Goal: Task Accomplishment & Management: Use online tool/utility

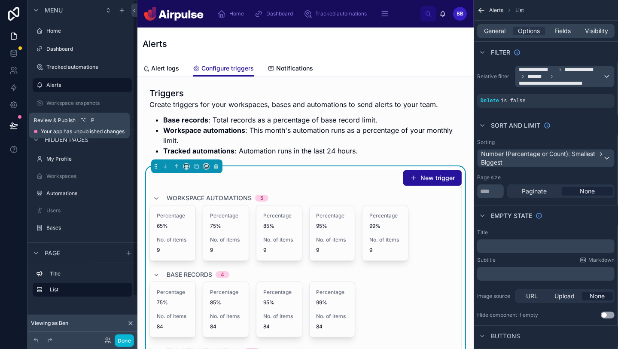
click at [17, 129] on icon at bounding box center [13, 125] width 9 height 9
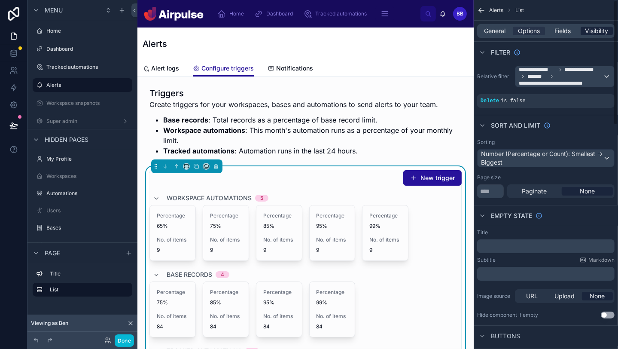
click at [309, 34] on span "Visibility" at bounding box center [597, 31] width 23 height 9
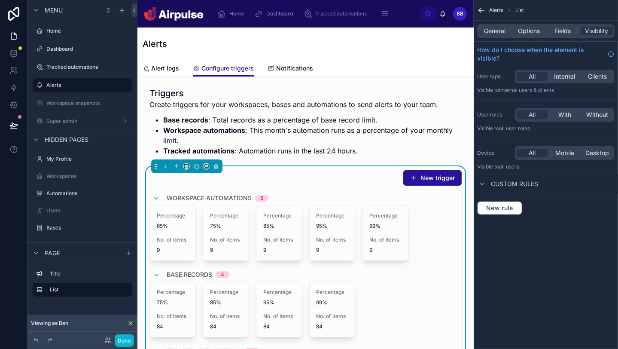
click at [309, 37] on div "General Options Fields Visibility" at bounding box center [546, 31] width 138 height 14
click at [309, 36] on div "General Options Fields Visibility" at bounding box center [546, 31] width 138 height 14
click at [309, 33] on span "Options" at bounding box center [529, 31] width 22 height 9
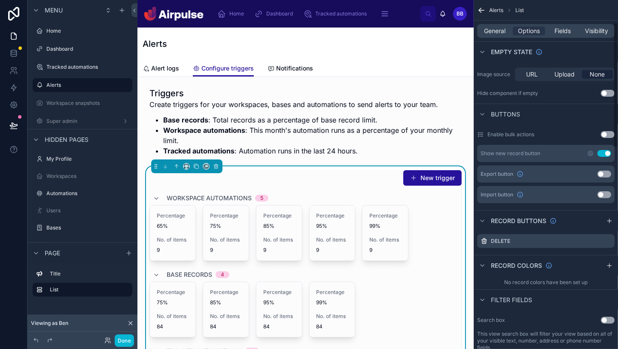
scroll to position [349, 0]
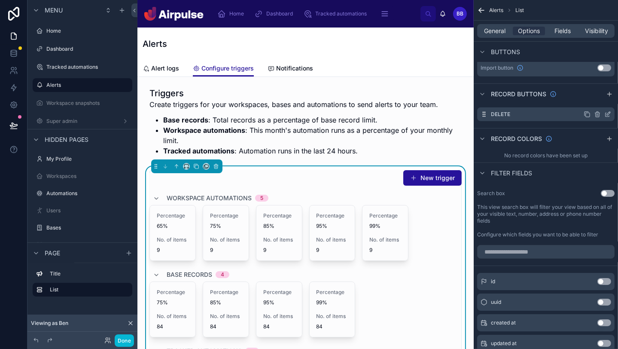
click at [309, 114] on icon "scrollable content" at bounding box center [608, 113] width 3 height 3
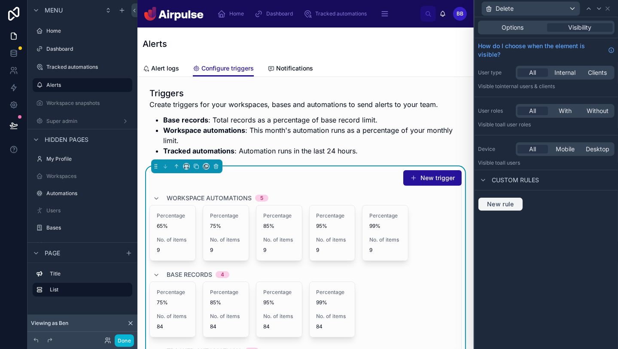
click at [309, 197] on button "New rule" at bounding box center [500, 204] width 45 height 14
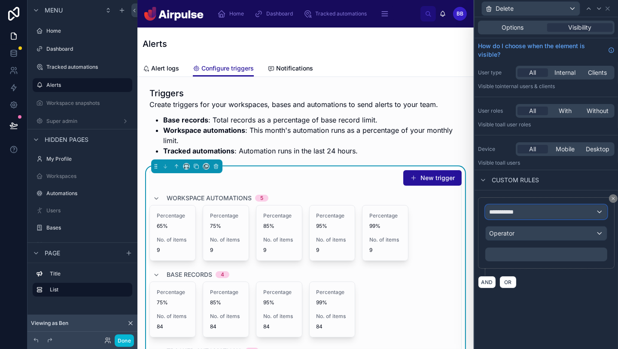
click at [309, 208] on span "**********" at bounding box center [505, 212] width 32 height 9
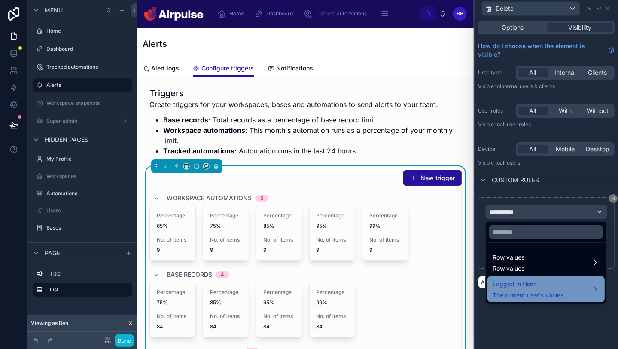
click at [309, 288] on span "Logged in User" at bounding box center [528, 284] width 71 height 10
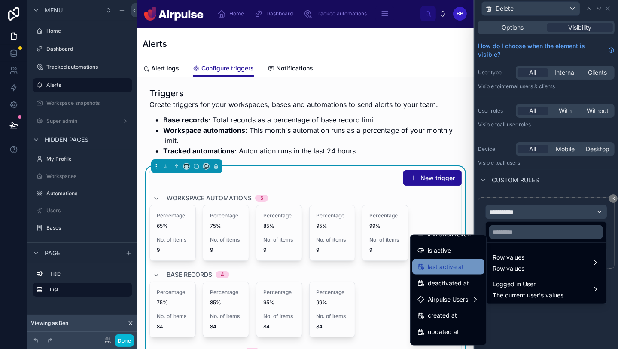
scroll to position [142, 0]
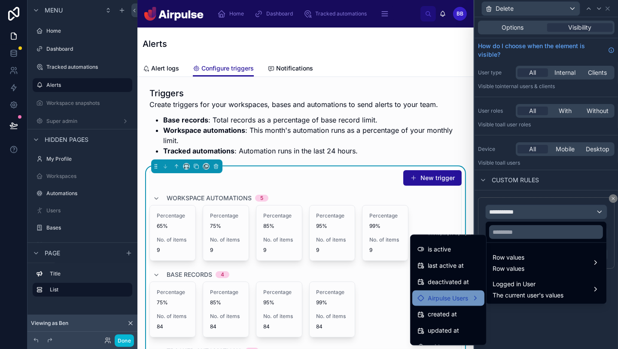
click at [309, 299] on span "Airpulse Users" at bounding box center [448, 298] width 40 height 10
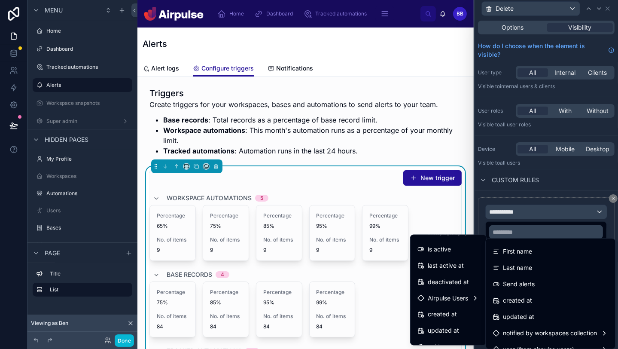
scroll to position [54, 0]
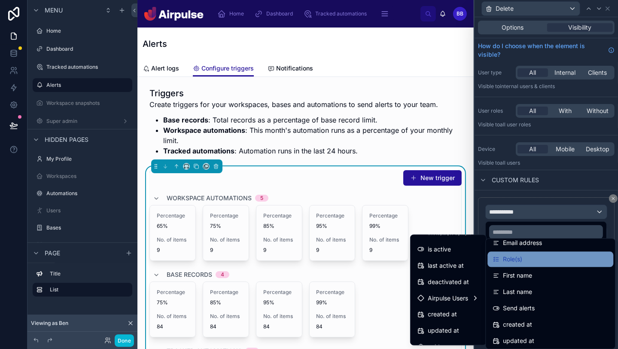
click at [309, 260] on span "Role(s)" at bounding box center [512, 259] width 19 height 10
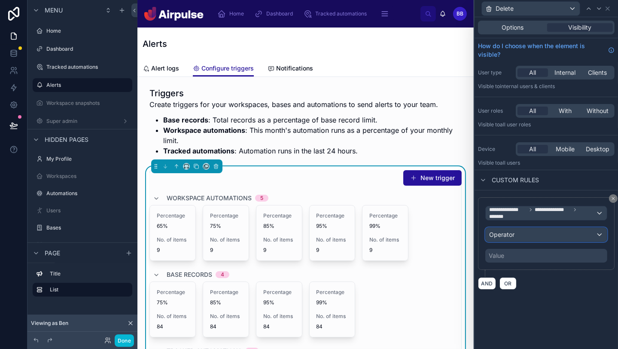
click at [309, 236] on div "Operator" at bounding box center [546, 235] width 121 height 14
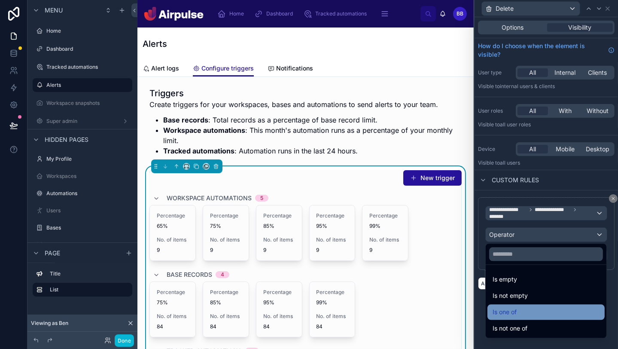
click at [309, 309] on span "Is one of" at bounding box center [505, 312] width 24 height 10
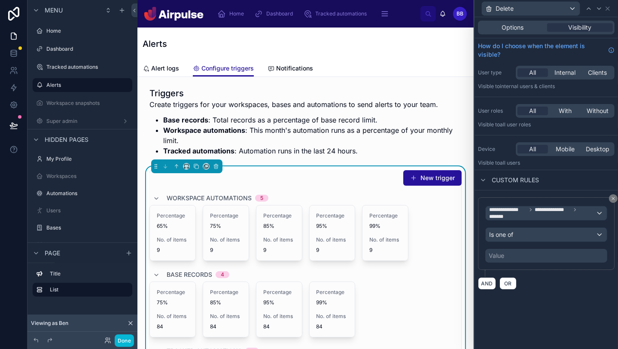
click at [309, 253] on div "Value" at bounding box center [547, 256] width 122 height 14
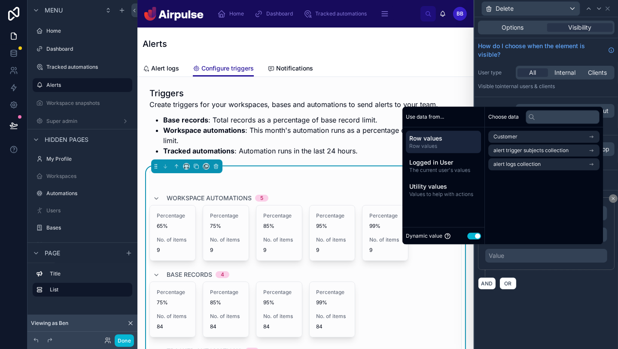
click at [309, 236] on button "Use setting" at bounding box center [475, 235] width 14 height 7
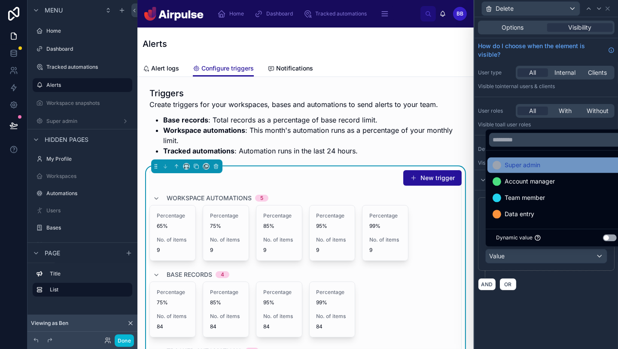
click at [309, 172] on div "Super admin" at bounding box center [557, 164] width 138 height 15
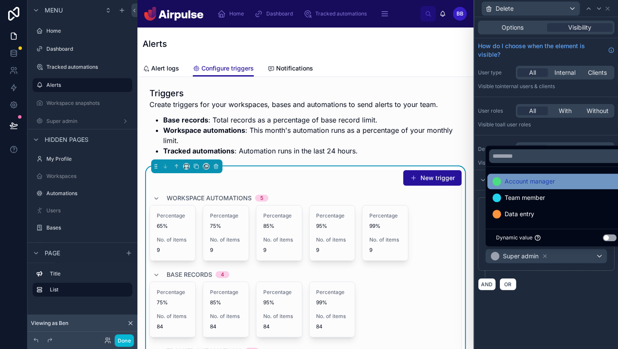
click at [309, 189] on div "Account manager" at bounding box center [557, 181] width 138 height 15
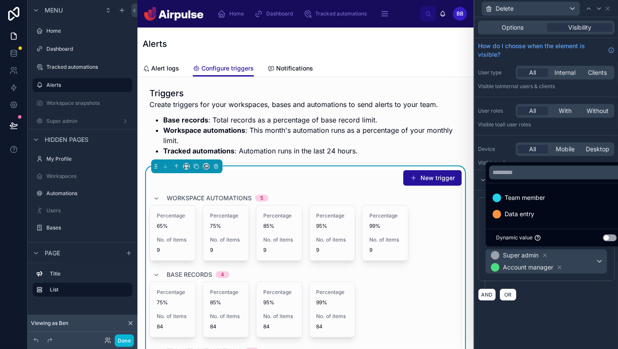
click at [309, 297] on div "AND OR" at bounding box center [546, 294] width 137 height 13
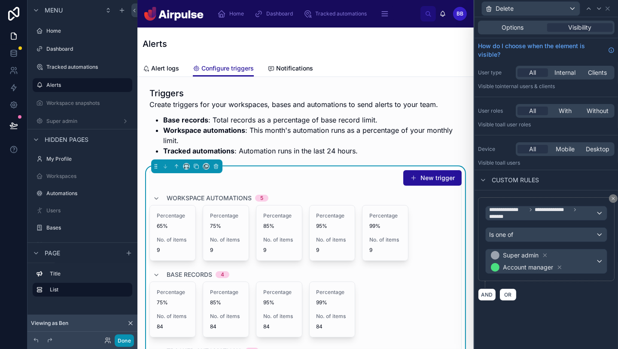
click at [126, 339] on button "Done" at bounding box center [124, 340] width 19 height 12
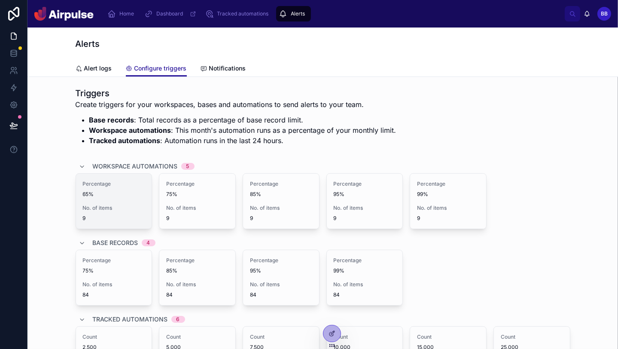
click at [135, 203] on div "Percentage 65% No. of items 9" at bounding box center [114, 201] width 76 height 55
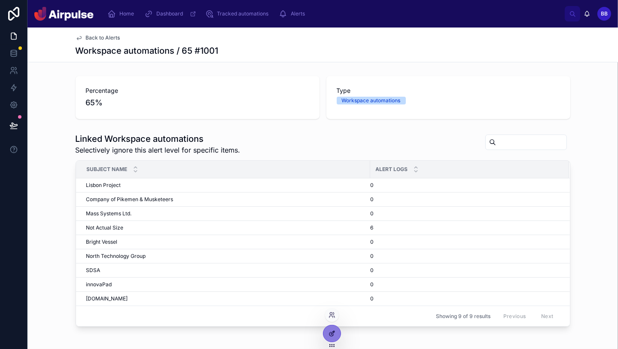
click at [309, 332] on icon at bounding box center [332, 332] width 3 height 3
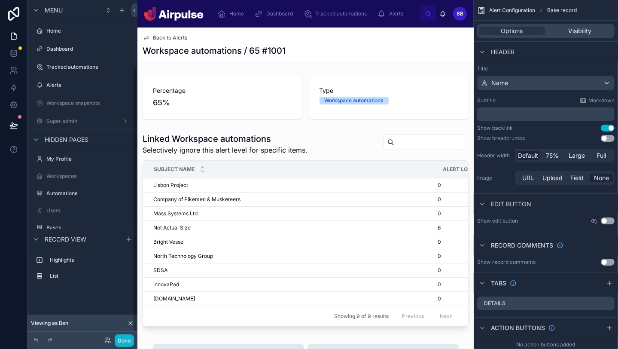
scroll to position [84, 0]
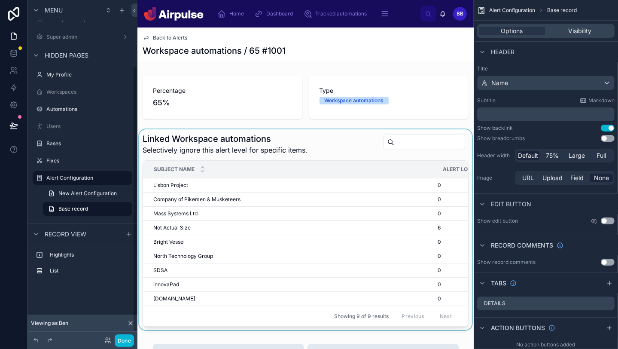
click at [309, 217] on div at bounding box center [306, 229] width 336 height 201
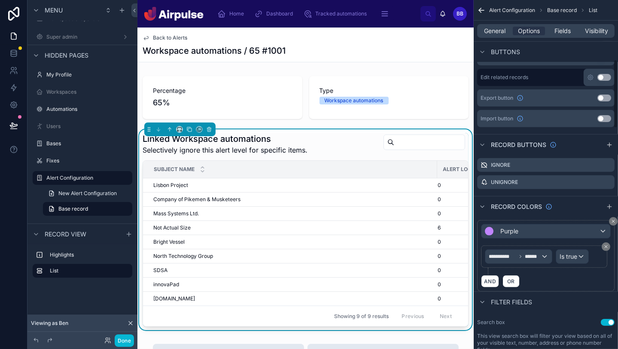
scroll to position [312, 0]
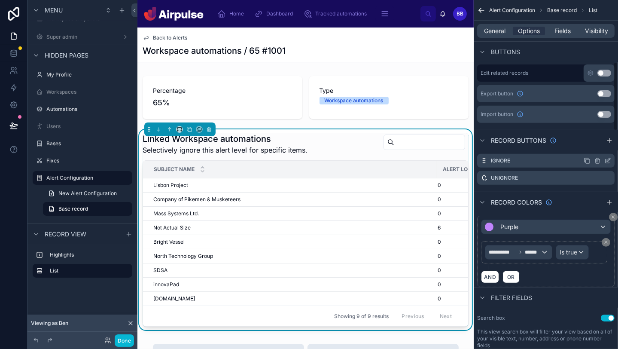
click at [309, 159] on icon "scrollable content" at bounding box center [608, 160] width 7 height 7
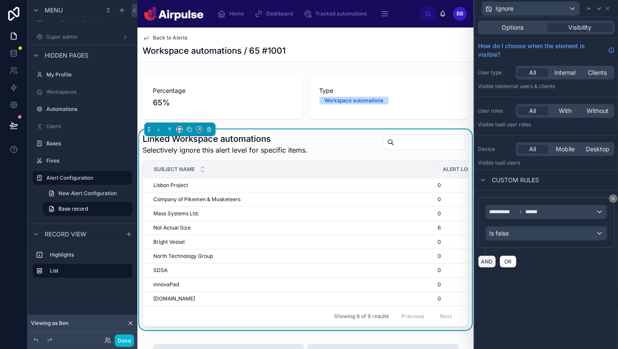
click at [309, 261] on button "AND" at bounding box center [487, 261] width 18 height 12
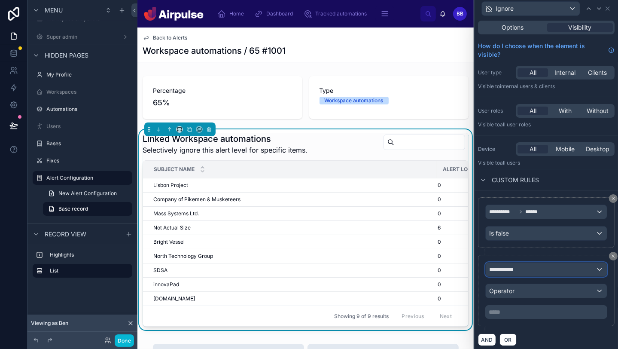
click at [309, 263] on div "**********" at bounding box center [546, 270] width 121 height 14
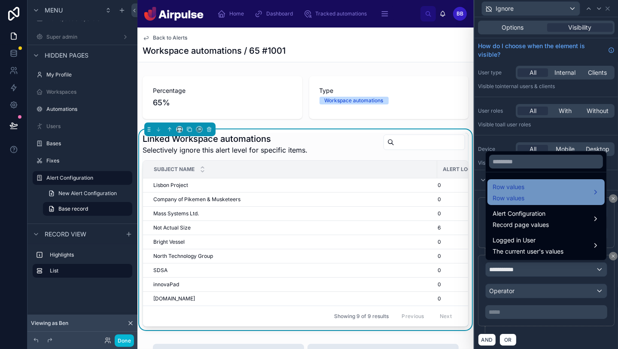
click at [309, 194] on div "Row values Row values" at bounding box center [546, 192] width 107 height 21
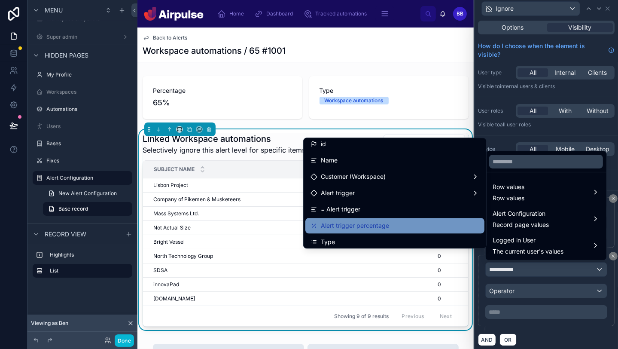
scroll to position [57, 0]
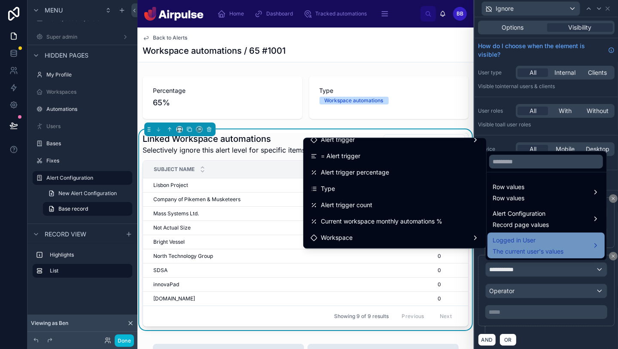
click at [309, 241] on span "Logged in User" at bounding box center [528, 240] width 71 height 10
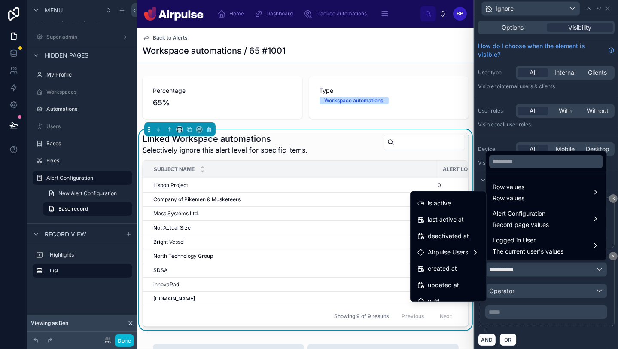
scroll to position [154, 0]
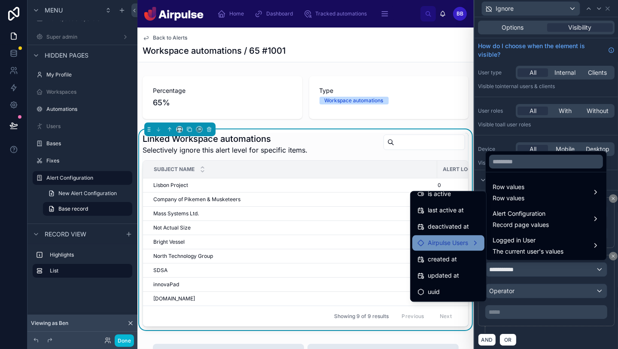
click at [309, 241] on span "Airpulse Users" at bounding box center [448, 243] width 40 height 10
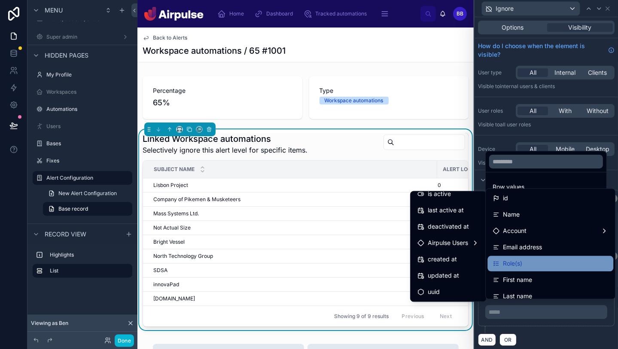
click at [309, 263] on div "Role(s)" at bounding box center [551, 263] width 116 height 10
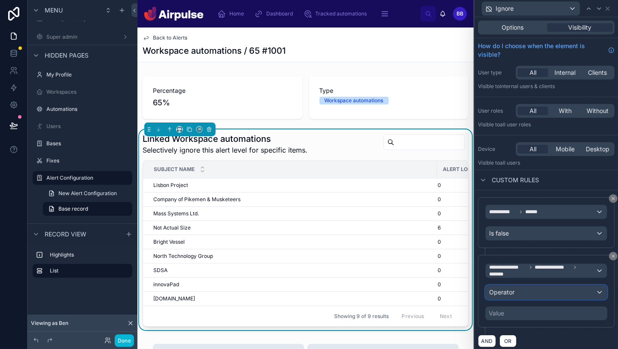
click at [309, 292] on div "Operator" at bounding box center [546, 292] width 121 height 14
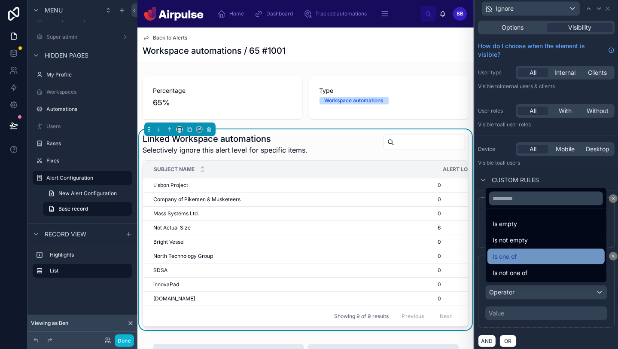
click at [309, 259] on div "Is one of" at bounding box center [546, 256] width 107 height 10
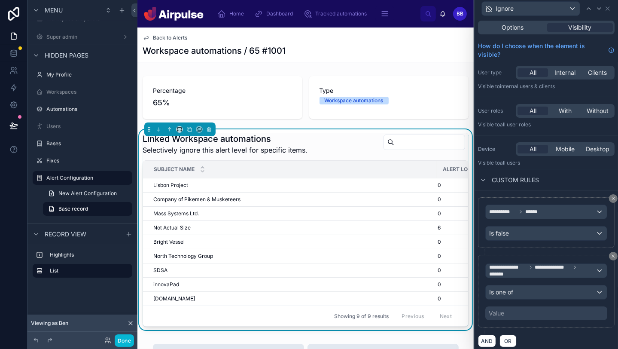
click at [309, 308] on div "Value" at bounding box center [547, 313] width 122 height 14
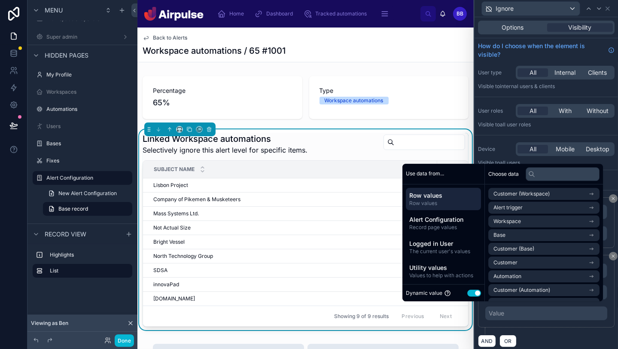
click at [309, 297] on div "Dynamic value Use setting" at bounding box center [443, 293] width 75 height 10
click at [309, 293] on button "Use setting" at bounding box center [475, 293] width 14 height 7
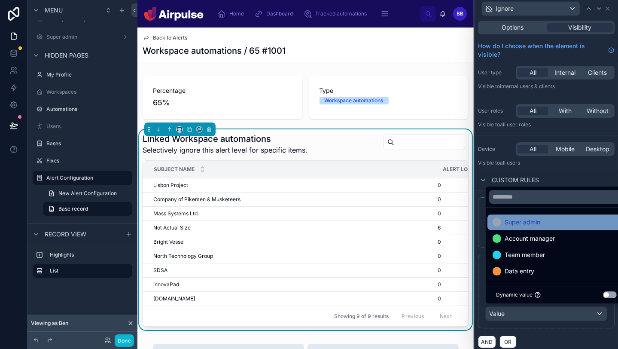
click at [309, 224] on div "Super admin" at bounding box center [557, 222] width 128 height 10
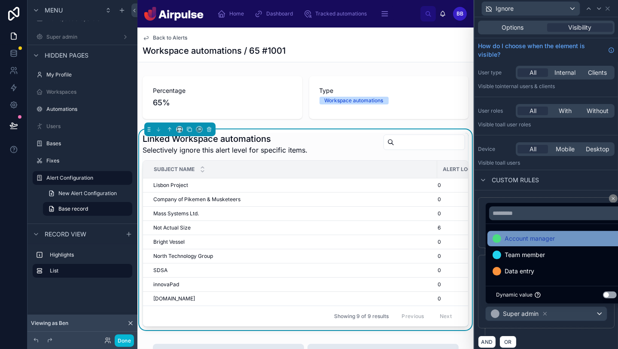
click at [309, 242] on span "Account manager" at bounding box center [530, 238] width 50 height 10
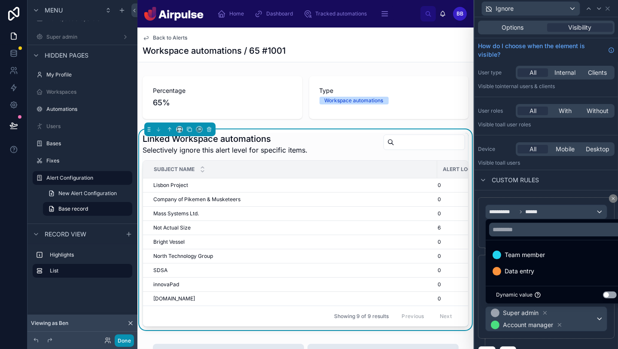
click at [129, 337] on button "Done" at bounding box center [124, 340] width 19 height 12
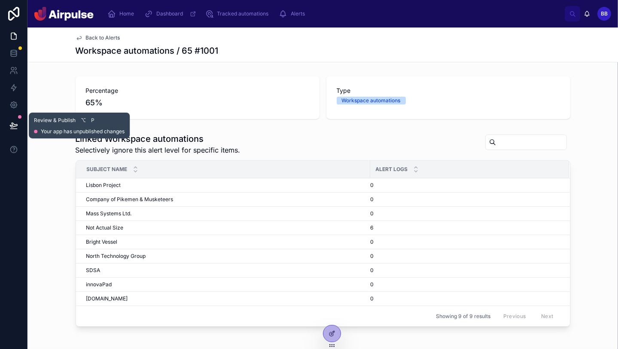
click at [11, 119] on button at bounding box center [13, 125] width 19 height 24
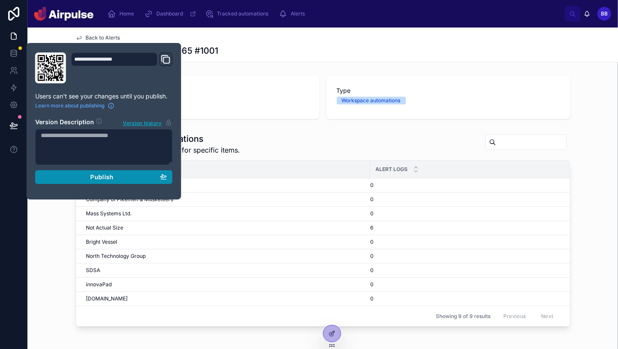
click at [100, 174] on span "Publish" at bounding box center [101, 177] width 23 height 8
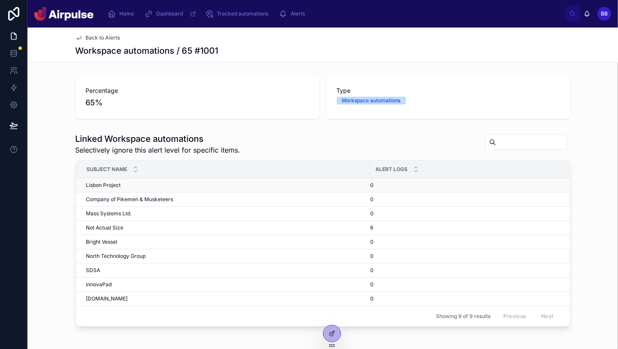
click at [305, 189] on td "Lisbon Project Lisbon Project" at bounding box center [223, 185] width 294 height 14
click at [125, 43] on div "Back to Alerts Workspace automations / 65 #1001" at bounding box center [323, 45] width 495 height 34
click at [114, 40] on span "Back to Alerts" at bounding box center [103, 37] width 34 height 7
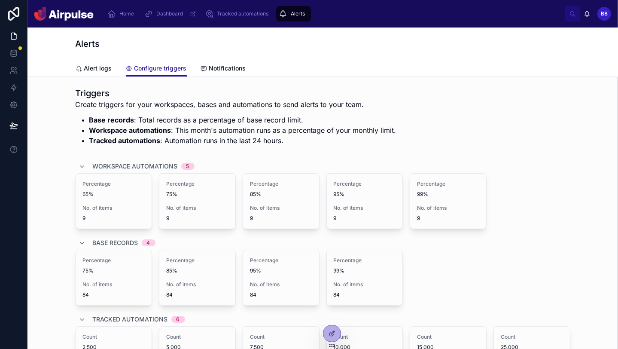
click at [256, 64] on div "Alert logs Configure triggers Notifications" at bounding box center [323, 68] width 495 height 16
click at [110, 15] on icon "scrollable content" at bounding box center [111, 13] width 9 height 9
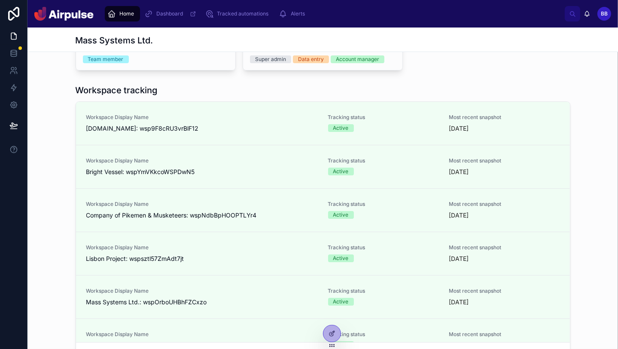
scroll to position [194, 0]
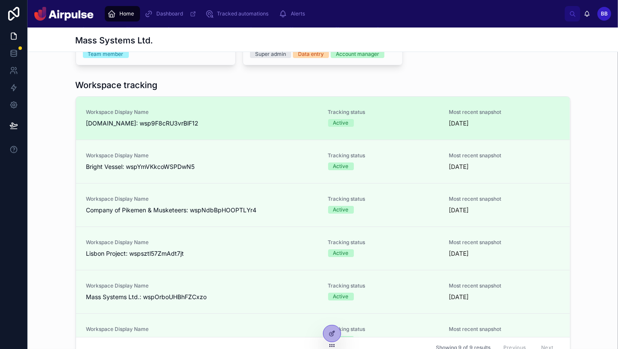
click at [309, 119] on div "Workspace Display Name [DOMAIN_NAME]: wsp9F8cRU3vrBlF12 Tracking status Active …" at bounding box center [323, 118] width 474 height 19
click at [251, 116] on div "Workspace Display Name [DOMAIN_NAME]: wsp9F8cRU3vrBlF12" at bounding box center [202, 118] width 232 height 19
click at [214, 115] on div "Workspace Display Name [DOMAIN_NAME]: wsp9F8cRU3vrBlF12" at bounding box center [202, 118] width 232 height 19
click at [163, 125] on span "[DOMAIN_NAME]: wsp9F8cRU3vrBlF12" at bounding box center [202, 123] width 232 height 9
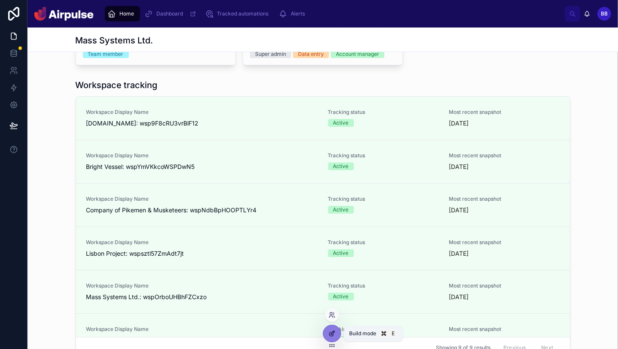
click at [309, 330] on div at bounding box center [332, 333] width 17 height 16
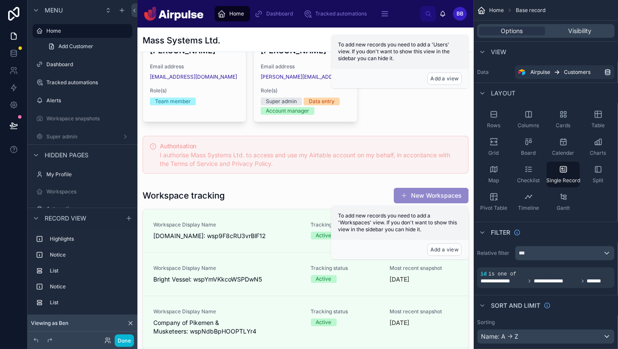
click at [271, 225] on div at bounding box center [306, 347] width 336 height 1029
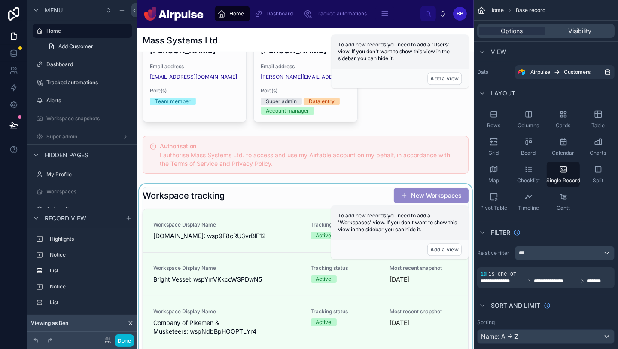
click at [300, 235] on div at bounding box center [306, 329] width 336 height 290
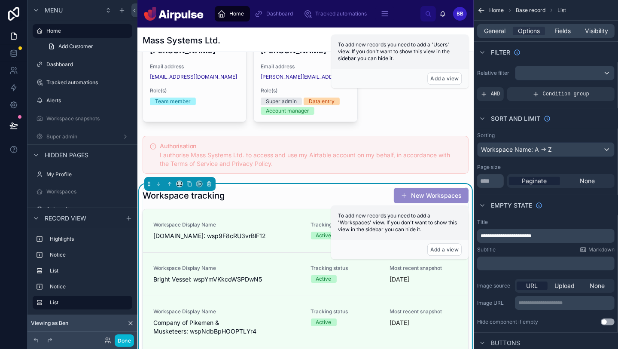
click at [300, 235] on span "[DOMAIN_NAME]: wsp9F8cRU3vrBlF12" at bounding box center [226, 236] width 147 height 9
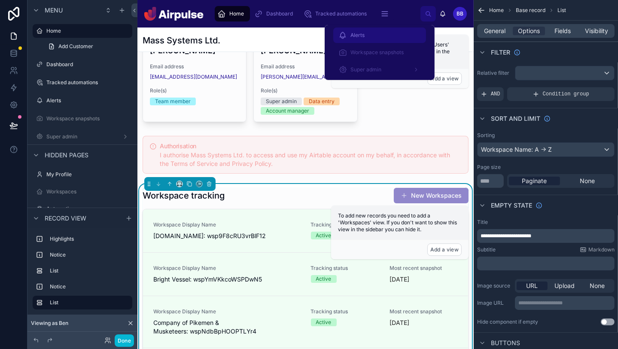
click at [309, 34] on div "Alerts" at bounding box center [380, 35] width 83 height 14
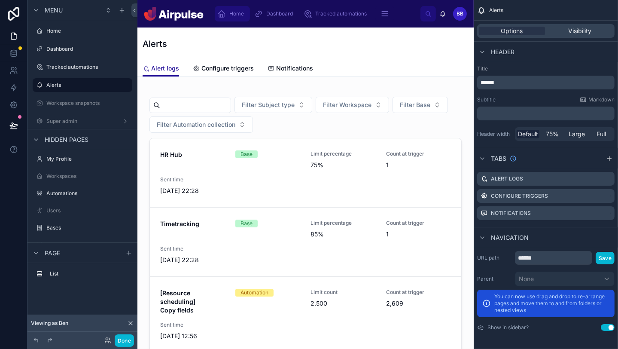
click at [242, 19] on div "Home" at bounding box center [232, 14] width 30 height 14
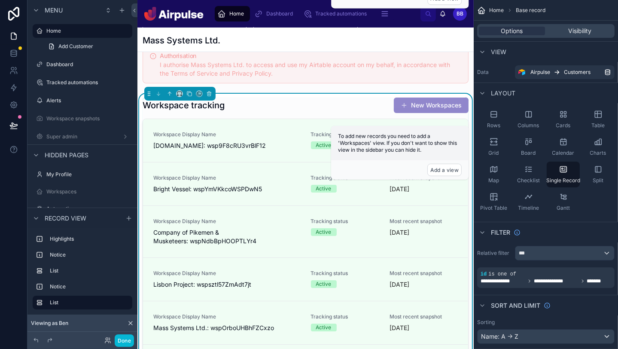
scroll to position [288, 0]
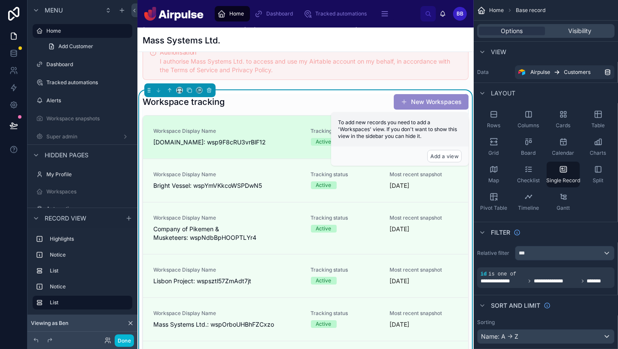
click at [276, 154] on div "Workspace Display Name [DOMAIN_NAME]: wsp9F8cRU3vrBlF12 Tracking status Active …" at bounding box center [305, 137] width 325 height 43
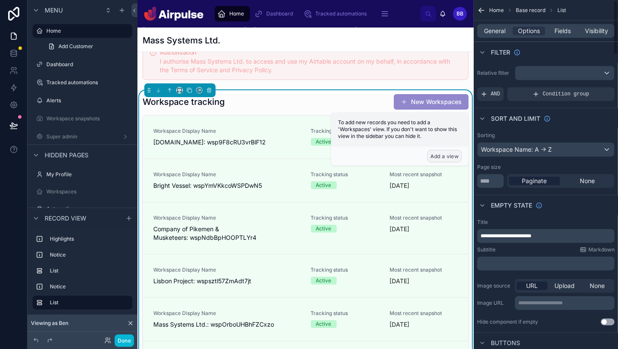
click at [309, 156] on button "Add a view" at bounding box center [445, 156] width 34 height 12
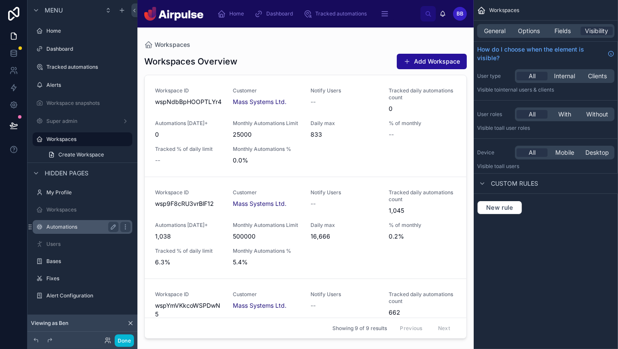
drag, startPoint x: 28, startPoint y: 139, endPoint x: 58, endPoint y: 223, distance: 89.4
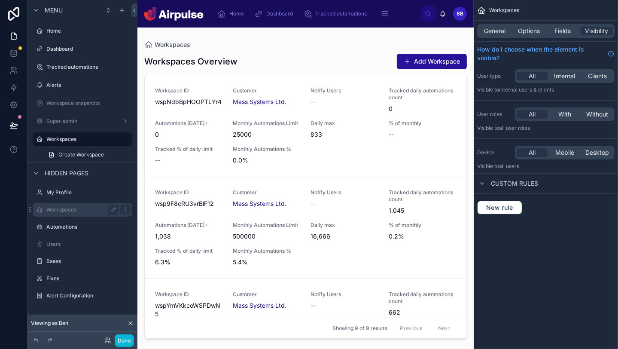
click at [73, 205] on div "Workspaces" at bounding box center [82, 210] width 72 height 10
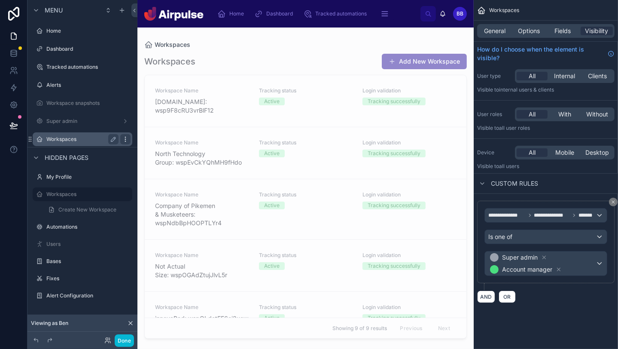
click at [123, 137] on icon "scrollable content" at bounding box center [125, 139] width 7 height 7
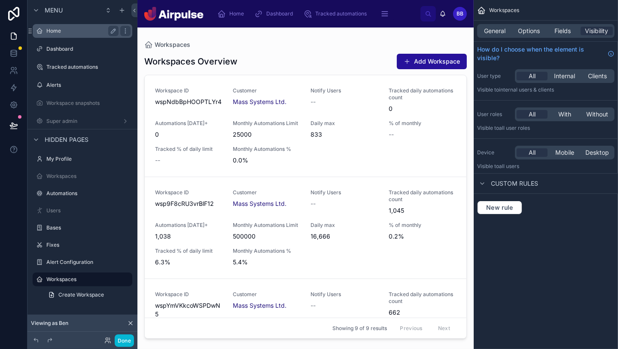
click at [46, 29] on label "Home" at bounding box center [80, 31] width 69 height 7
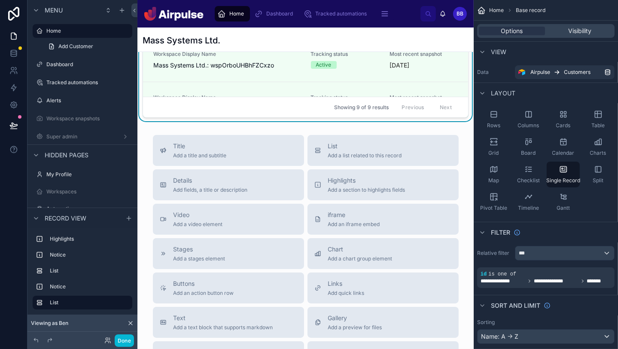
click at [304, 208] on button "Video Add a video element" at bounding box center [228, 219] width 151 height 31
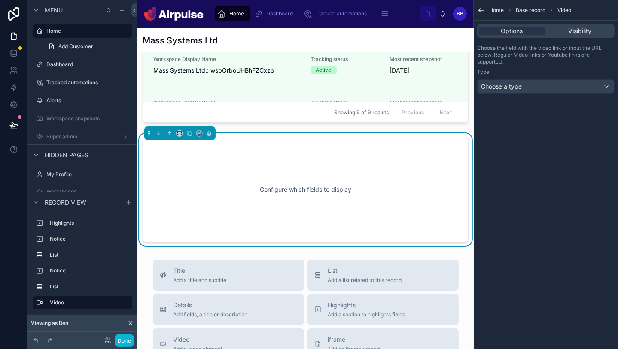
scroll to position [542, 0]
click at [205, 134] on button at bounding box center [209, 132] width 9 height 9
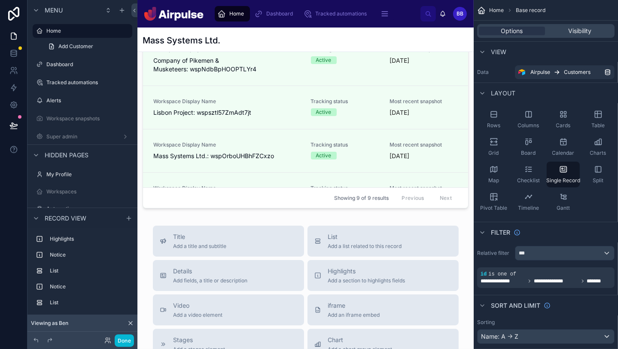
click at [213, 137] on div at bounding box center [306, 85] width 336 height 1029
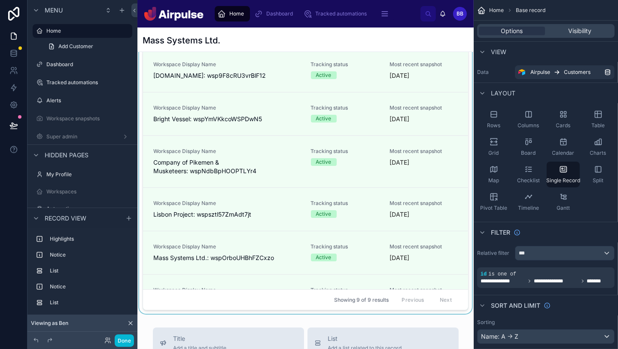
click at [284, 82] on div at bounding box center [306, 169] width 336 height 290
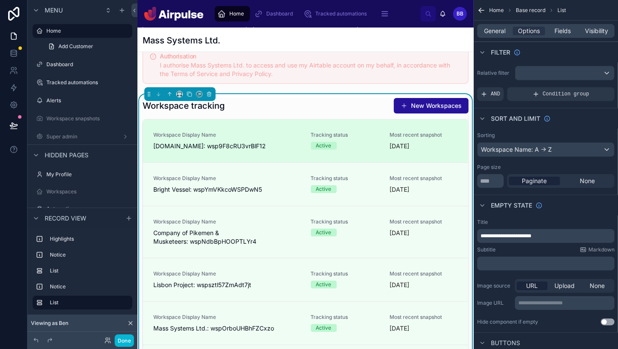
scroll to position [267, 0]
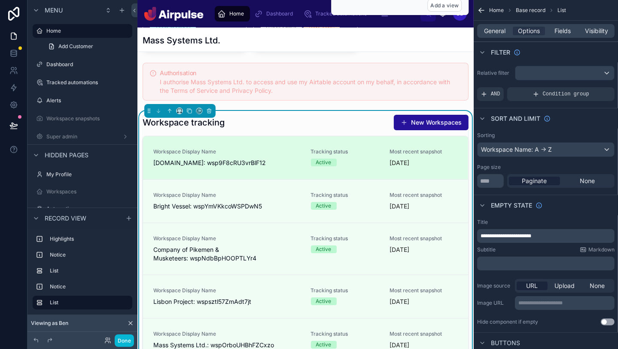
click at [271, 143] on link "Workspace Display Name [DOMAIN_NAME]: wsp9F8cRU3vrBlF12 Tracking status Active …" at bounding box center [305, 157] width 325 height 43
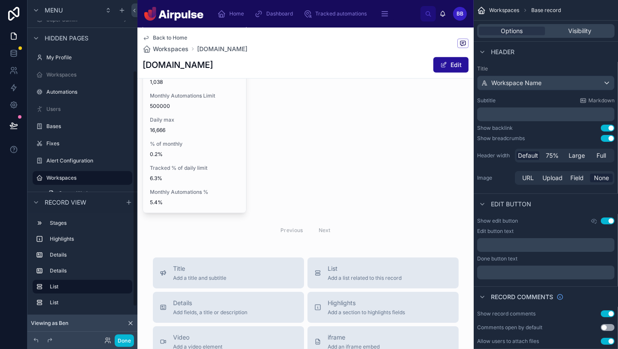
scroll to position [926, 0]
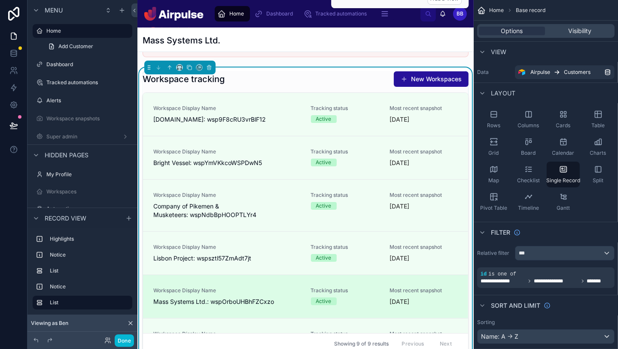
scroll to position [241, 0]
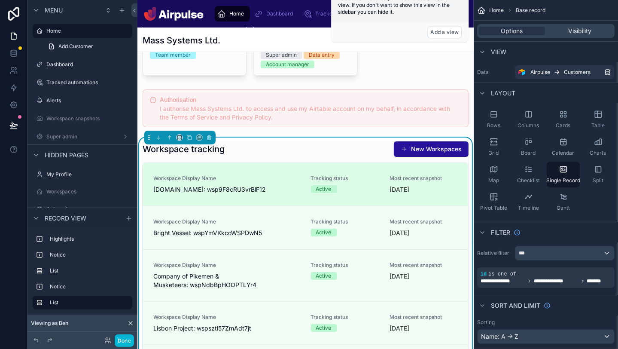
click at [271, 188] on span "[DOMAIN_NAME]: wsp9F8cRU3vrBlF12" at bounding box center [226, 189] width 147 height 9
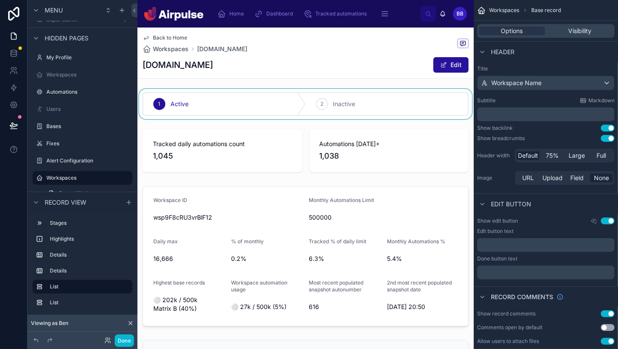
click at [248, 100] on div at bounding box center [306, 104] width 336 height 30
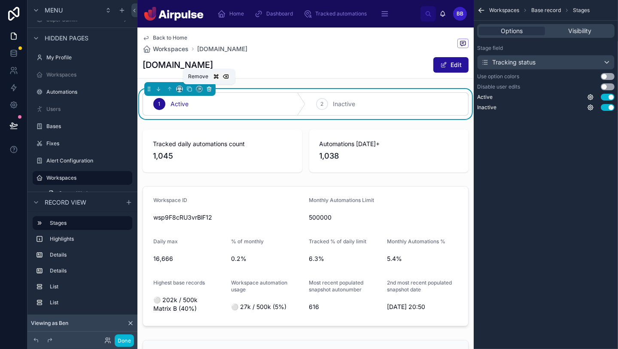
click at [211, 88] on icon at bounding box center [209, 89] width 3 height 3
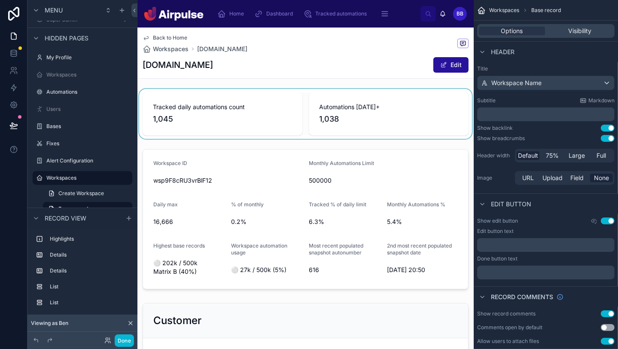
click at [205, 108] on div at bounding box center [306, 114] width 336 height 50
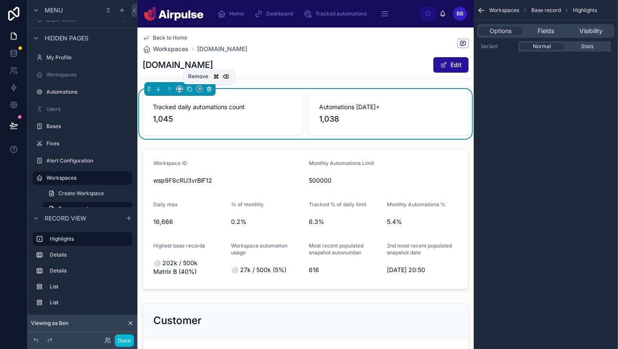
click at [211, 87] on icon at bounding box center [209, 89] width 6 height 6
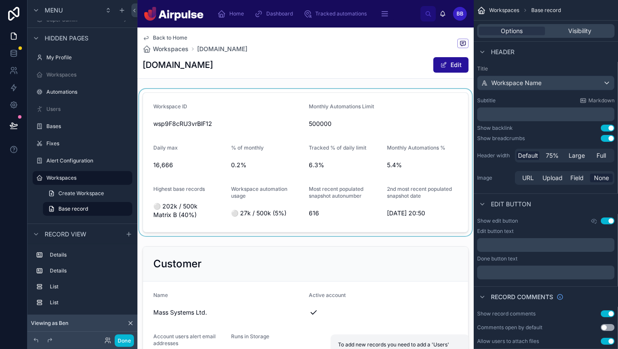
click at [207, 136] on div at bounding box center [306, 162] width 336 height 147
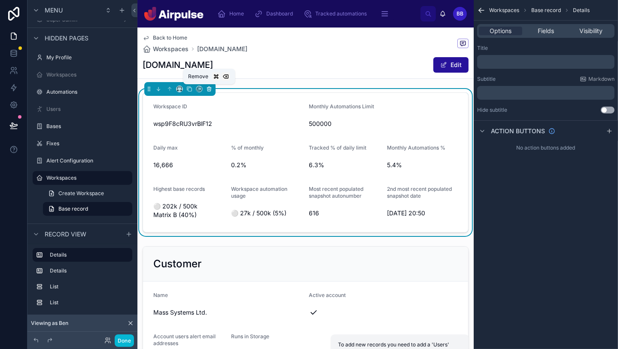
click at [207, 90] on icon at bounding box center [209, 89] width 6 height 6
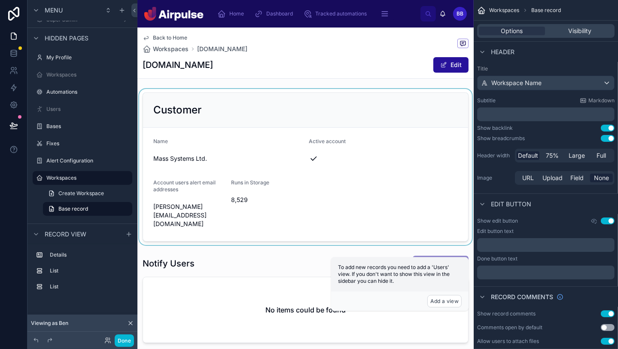
click at [212, 137] on div at bounding box center [306, 167] width 336 height 156
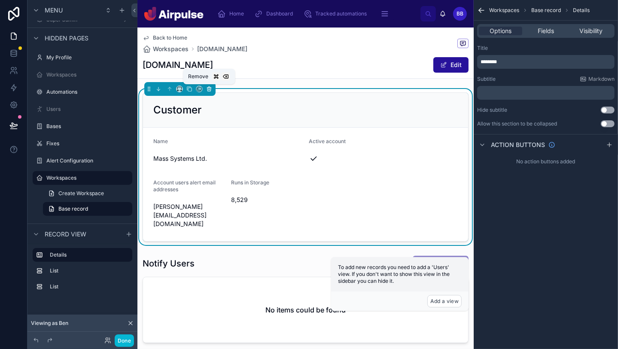
click at [206, 89] on icon at bounding box center [209, 89] width 6 height 6
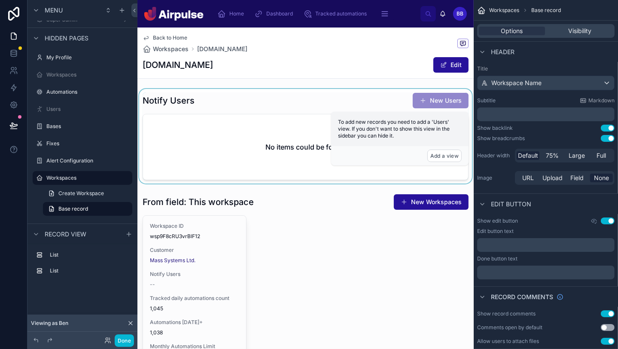
click at [216, 112] on div at bounding box center [306, 136] width 336 height 95
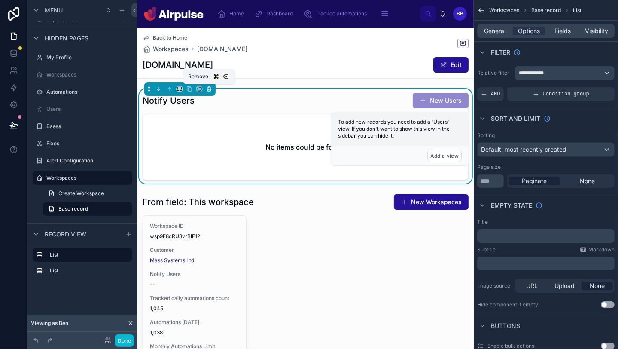
click at [208, 85] on button at bounding box center [209, 88] width 9 height 9
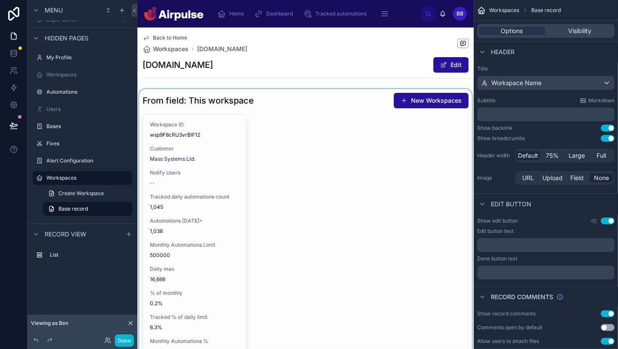
click at [212, 115] on div at bounding box center [306, 241] width 336 height 304
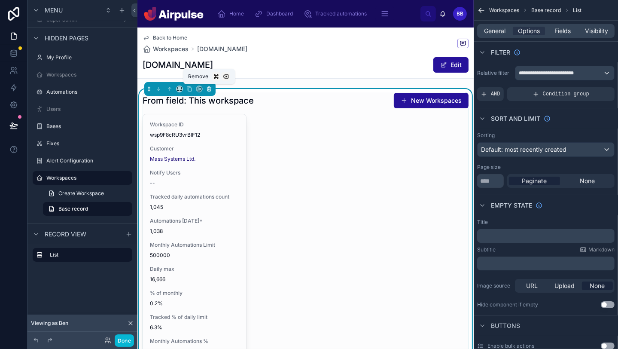
click at [209, 87] on icon at bounding box center [209, 87] width 2 height 1
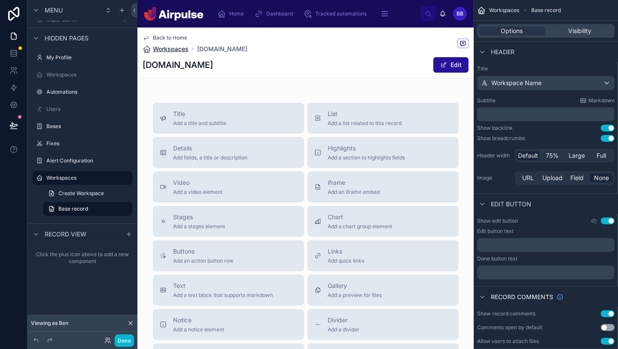
click at [175, 48] on span "Workspaces" at bounding box center [171, 49] width 36 height 9
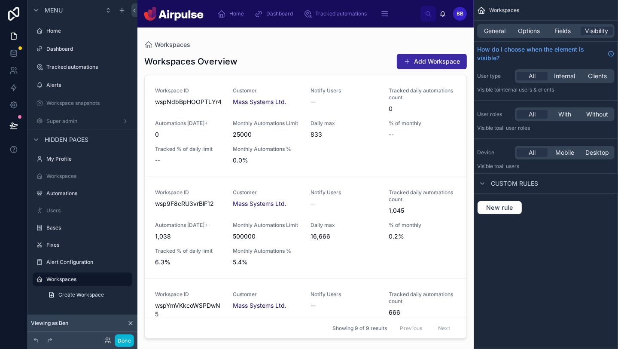
click at [309, 64] on button "Add Workspace" at bounding box center [432, 61] width 70 height 15
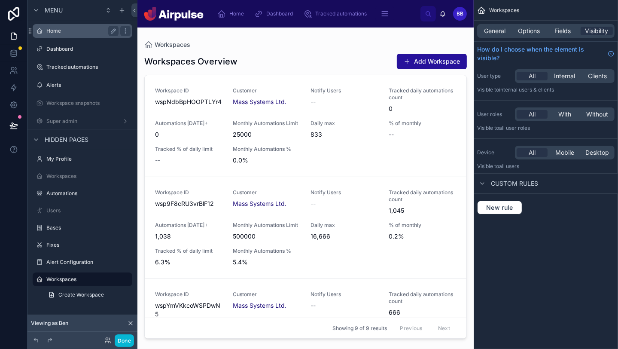
click at [66, 31] on label "Home" at bounding box center [80, 31] width 69 height 7
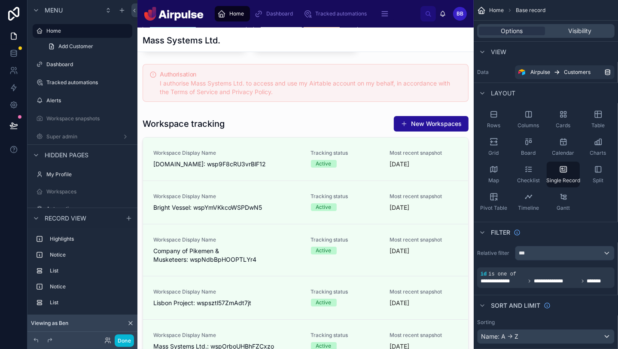
scroll to position [206, 0]
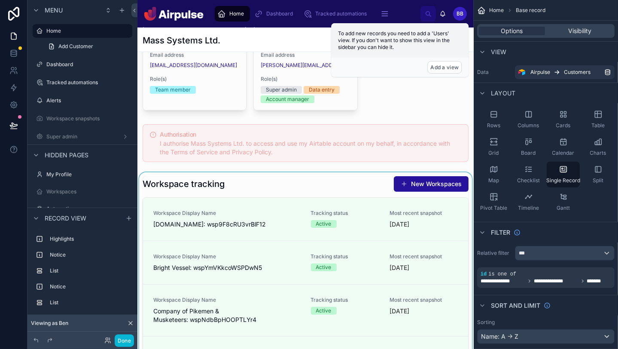
click at [309, 186] on div at bounding box center [306, 317] width 336 height 290
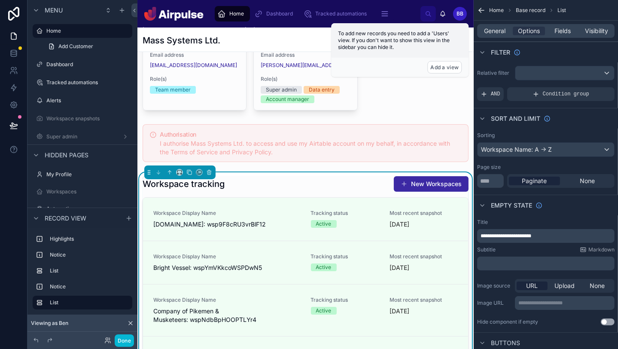
click at [309, 176] on button "New Workspaces" at bounding box center [431, 183] width 75 height 15
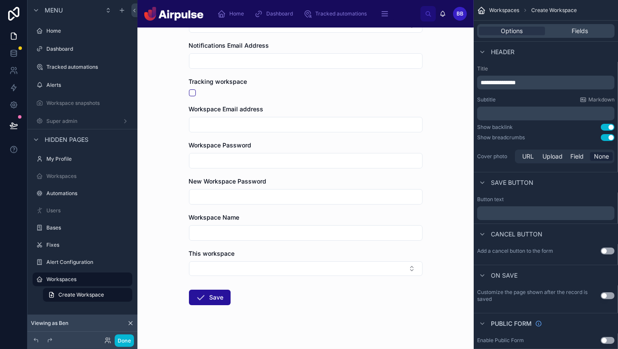
scroll to position [165, 0]
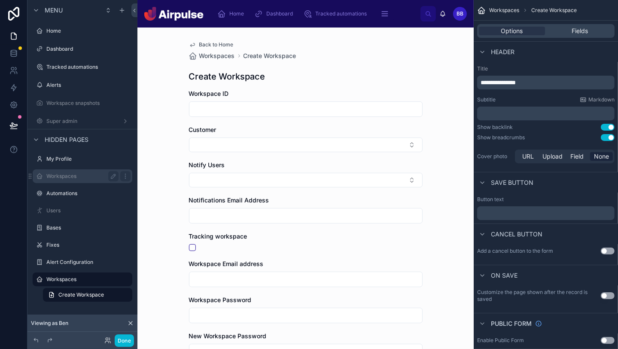
click at [61, 180] on div "Workspaces" at bounding box center [82, 176] width 72 height 10
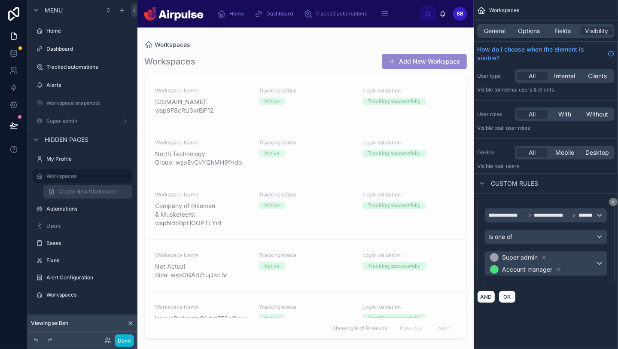
click at [71, 187] on link "Create New Workspace" at bounding box center [87, 192] width 89 height 14
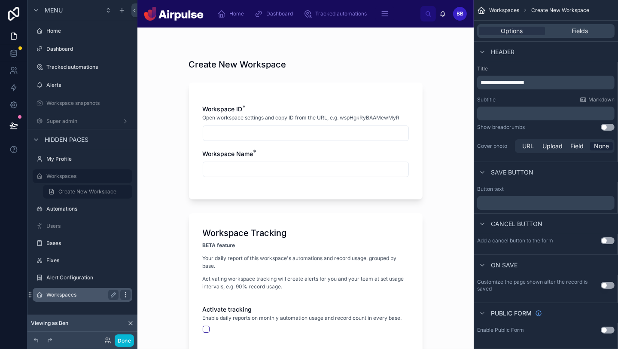
click at [124, 293] on icon "scrollable content" at bounding box center [125, 294] width 7 height 7
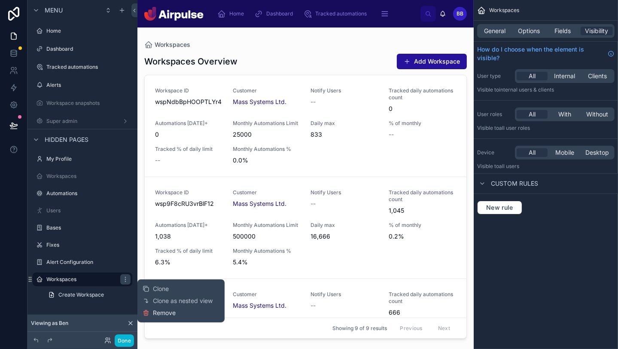
click at [160, 312] on span "Remove" at bounding box center [164, 313] width 23 height 9
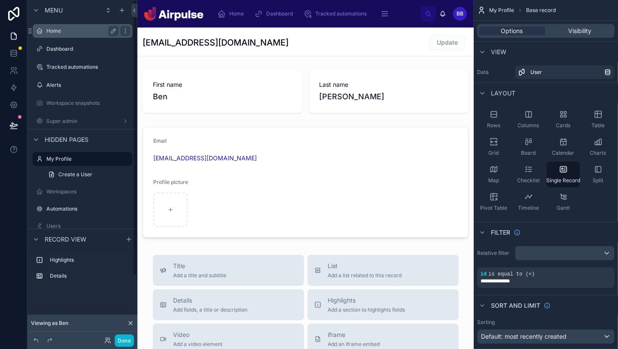
click at [52, 25] on div "Home" at bounding box center [82, 31] width 96 height 14
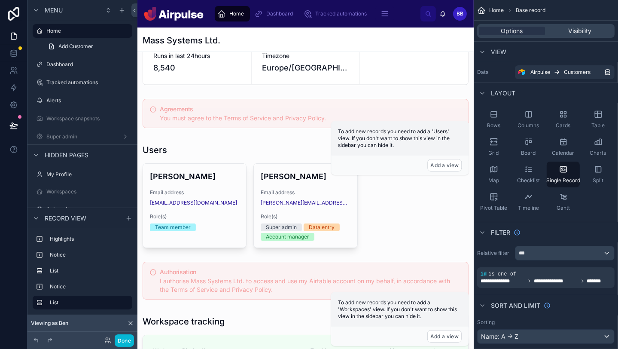
scroll to position [152, 0]
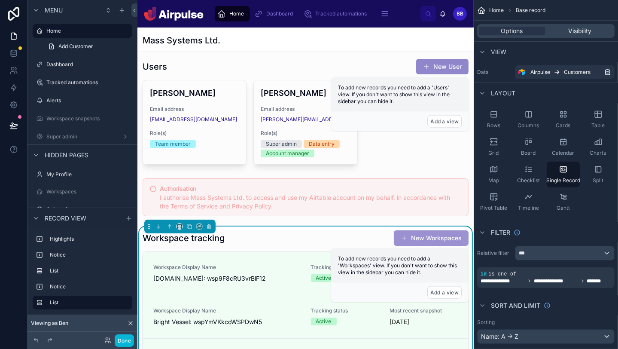
click at [309, 234] on button "New Workspaces" at bounding box center [431, 237] width 75 height 15
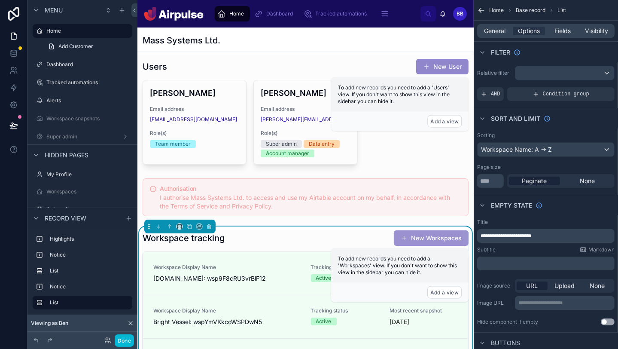
click at [309, 234] on button "New Workspaces" at bounding box center [431, 237] width 75 height 15
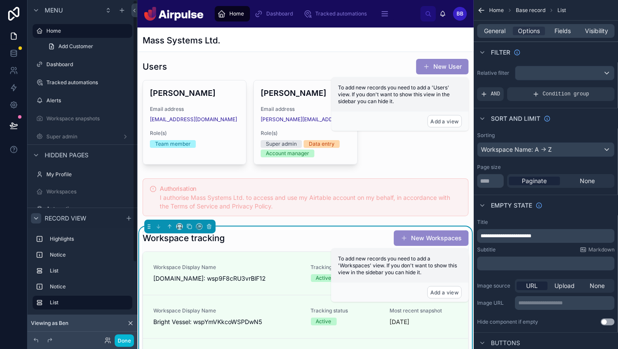
click at [40, 221] on div "scrollable content" at bounding box center [36, 218] width 10 height 10
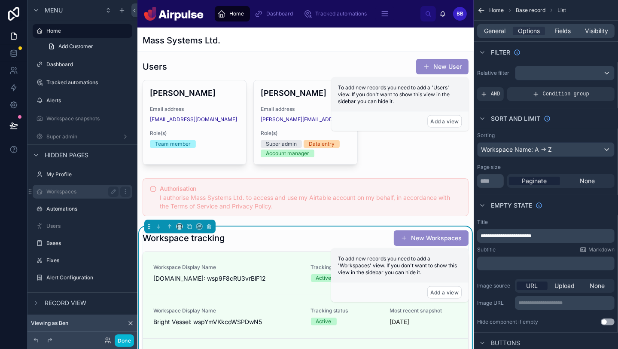
click at [57, 192] on label "Workspaces" at bounding box center [80, 191] width 69 height 7
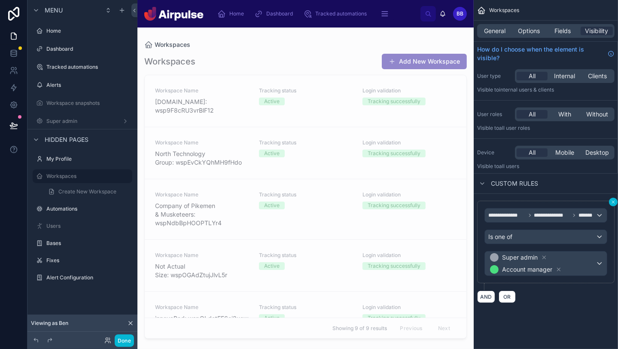
click at [309, 200] on icon "scrollable content" at bounding box center [613, 201] width 5 height 5
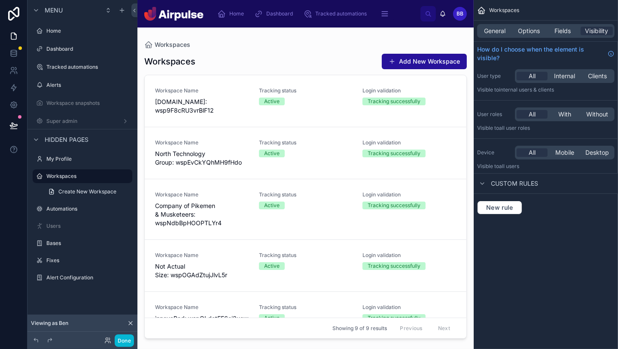
click at [48, 23] on div "Home" at bounding box center [83, 30] width 110 height 15
click at [48, 29] on label "Home" at bounding box center [80, 31] width 69 height 7
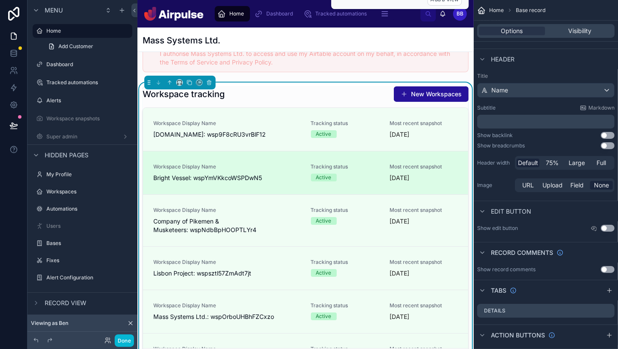
scroll to position [303, 0]
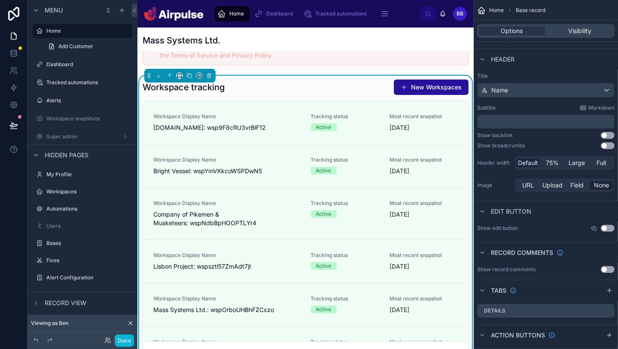
click at [309, 79] on div "Workspace tracking New Workspaces" at bounding box center [306, 87] width 326 height 16
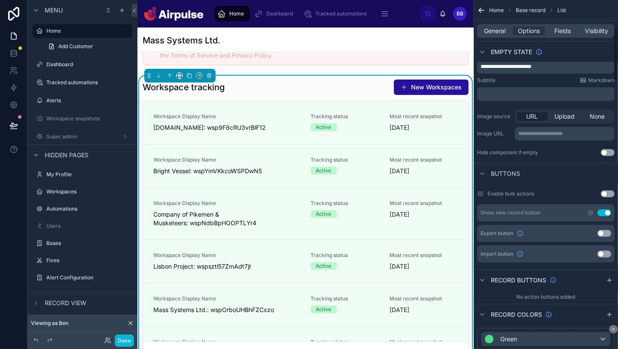
scroll to position [159, 0]
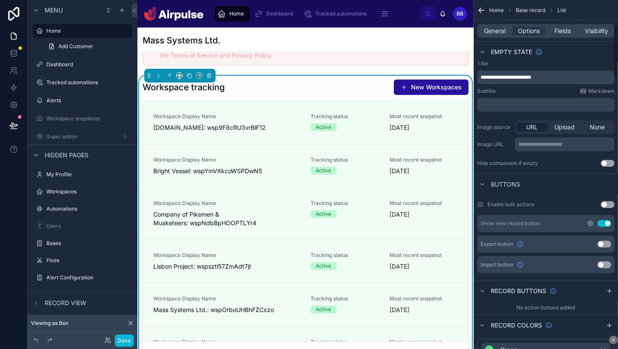
click at [309, 223] on icon "scrollable content" at bounding box center [590, 223] width 7 height 7
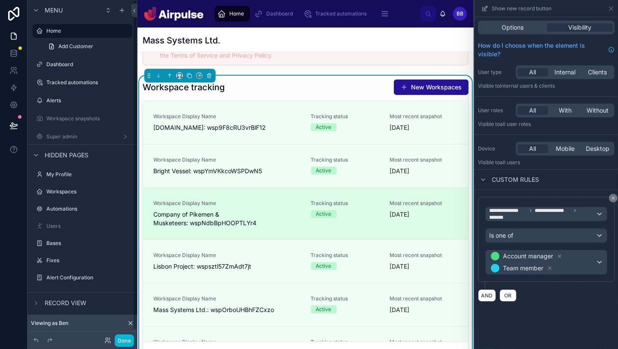
click at [285, 210] on span "Company of Pikemen & Musketeers: wspNdbBpHOOPTLYr4" at bounding box center [226, 218] width 147 height 17
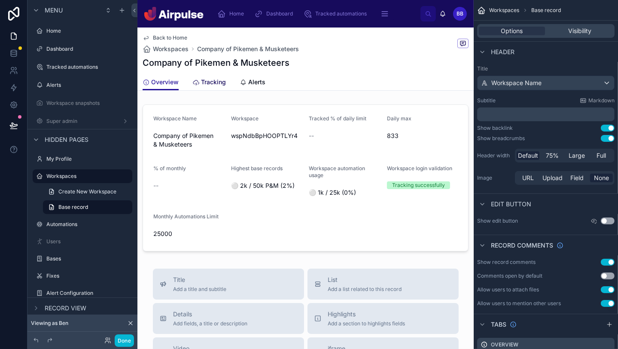
click at [193, 80] on icon at bounding box center [196, 82] width 7 height 7
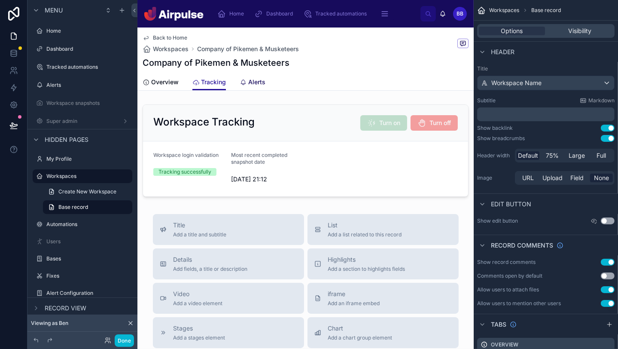
click at [251, 83] on span "Alerts" at bounding box center [256, 82] width 17 height 9
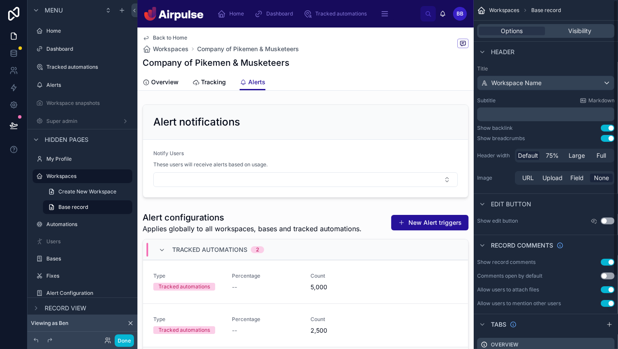
click at [309, 142] on div "Title Workspace Name Subtitle Markdown ﻿ Show backlink Use setting Show breadcr…" at bounding box center [546, 126] width 144 height 128
click at [309, 140] on button "Use setting" at bounding box center [608, 138] width 14 height 7
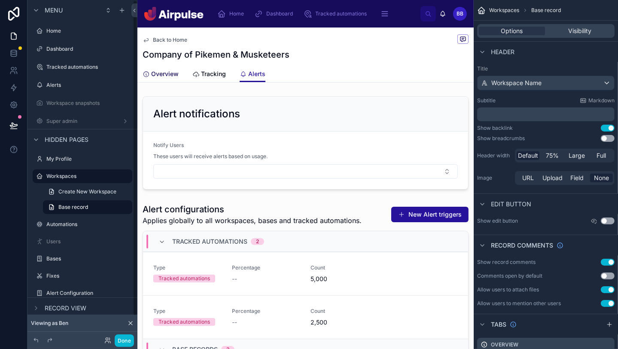
click at [150, 72] on div "Overview" at bounding box center [161, 74] width 36 height 9
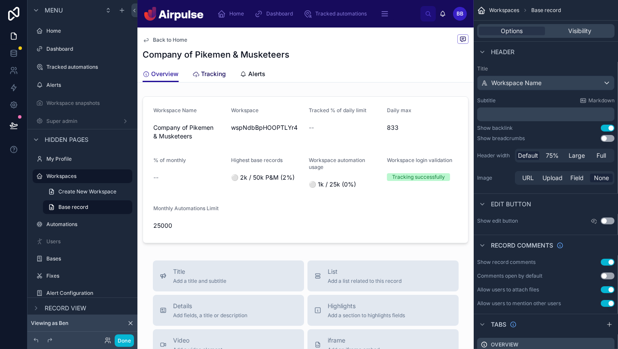
click at [205, 75] on span "Tracking" at bounding box center [213, 74] width 25 height 9
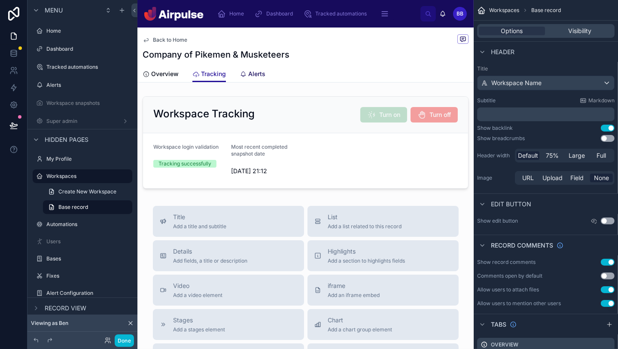
click at [251, 70] on span "Alerts" at bounding box center [256, 74] width 17 height 9
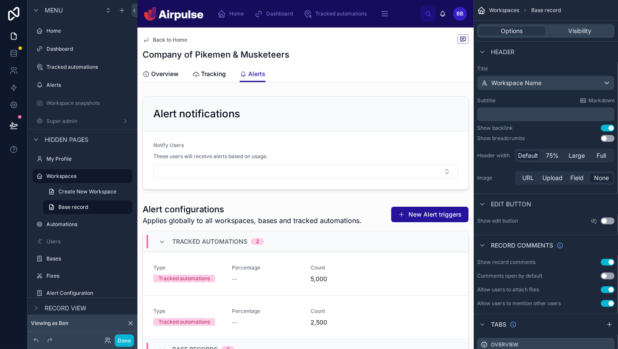
click at [165, 37] on span "Back to Home" at bounding box center [170, 40] width 34 height 7
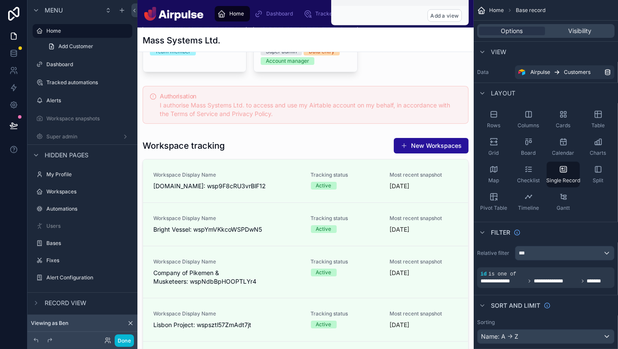
scroll to position [275, 0]
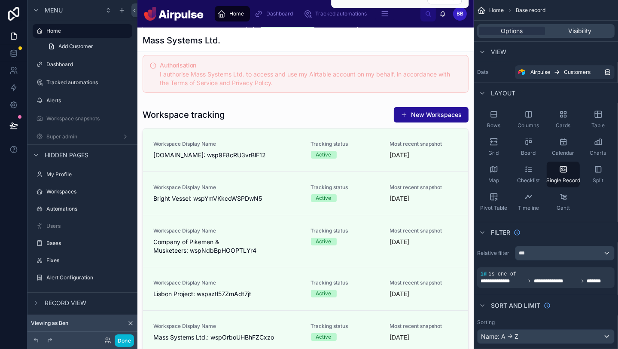
click at [309, 108] on div at bounding box center [306, 266] width 336 height 1029
click at [122, 342] on button "Done" at bounding box center [124, 340] width 19 height 12
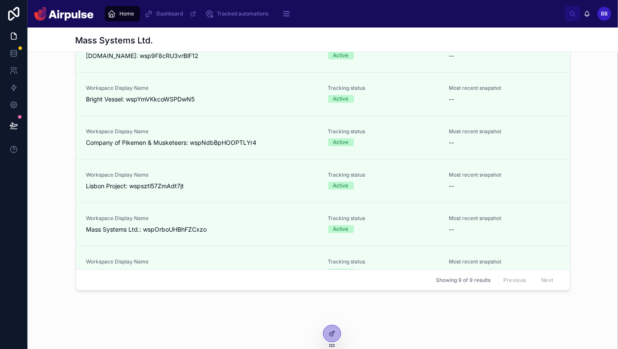
scroll to position [266, 0]
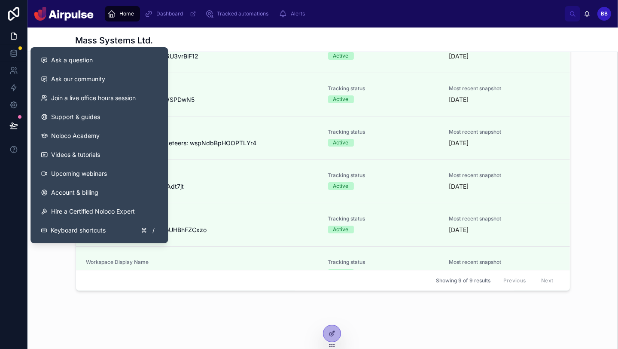
click at [10, 127] on icon at bounding box center [13, 125] width 9 height 9
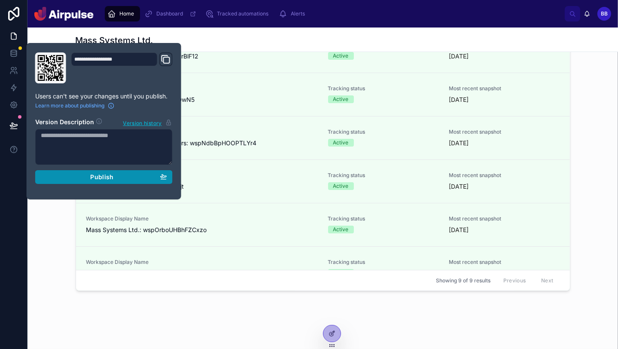
click at [95, 174] on span "Publish" at bounding box center [101, 177] width 23 height 8
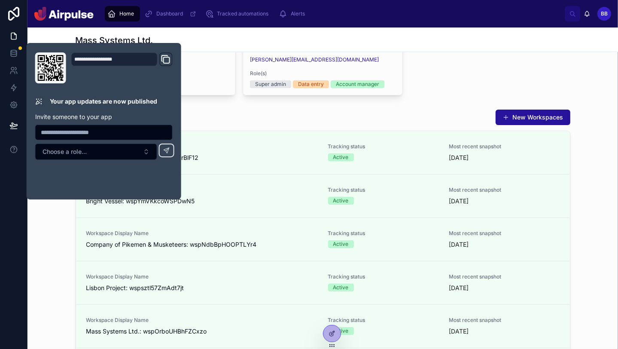
scroll to position [137, 0]
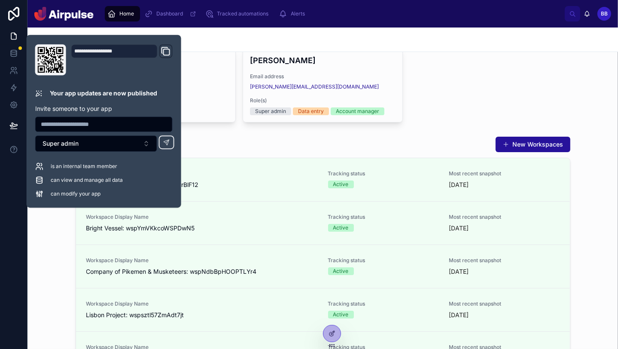
click at [309, 113] on div "[PERSON_NAME] Email address [EMAIL_ADDRESS][DOMAIN_NAME] Role(s) Team member [P…" at bounding box center [323, 84] width 495 height 75
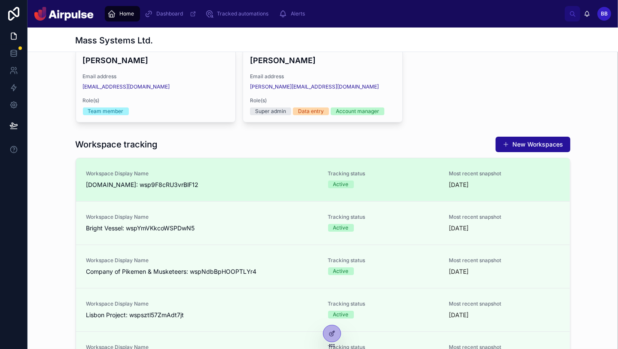
click at [273, 194] on link "Workspace Display Name [DOMAIN_NAME]: wsp9F8cRU3vrBlF12 Tracking status Active …" at bounding box center [323, 179] width 494 height 43
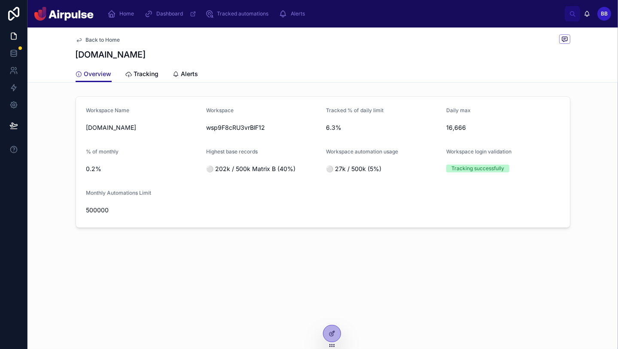
click at [137, 83] on div "Back to Home [DOMAIN_NAME] Overview Overview Tracking Alerts Workspace Name [DO…" at bounding box center [323, 157] width 591 height 259
click at [137, 77] on span "Tracking" at bounding box center [146, 74] width 25 height 9
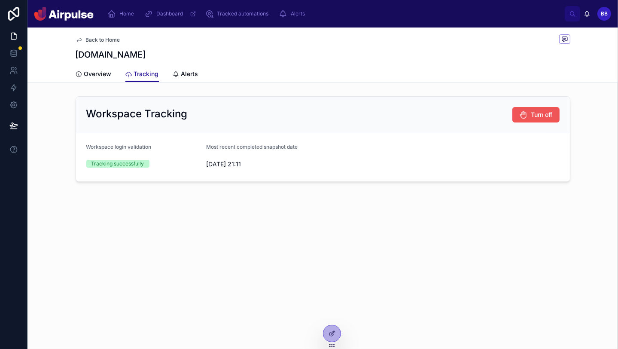
click at [309, 113] on span "Turn off" at bounding box center [542, 114] width 21 height 9
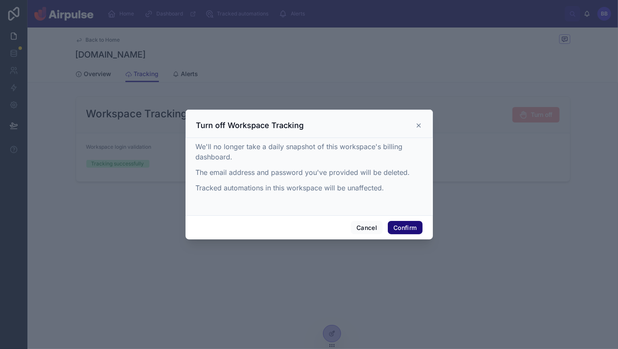
click at [309, 222] on button "Confirm" at bounding box center [405, 228] width 34 height 14
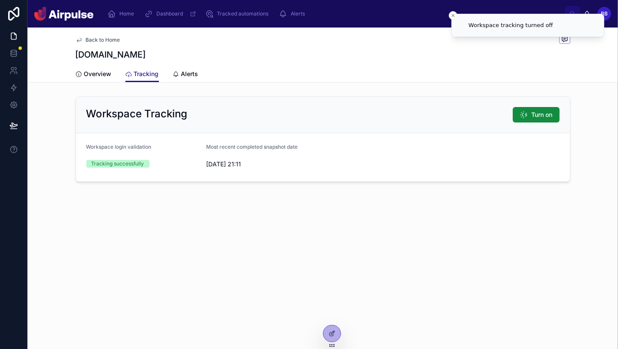
click at [96, 41] on span "Back to Home" at bounding box center [103, 40] width 34 height 7
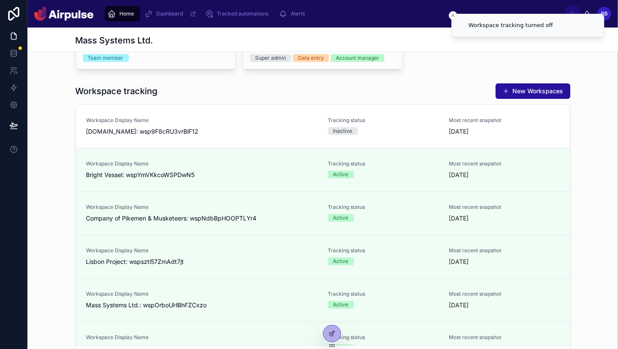
scroll to position [266, 0]
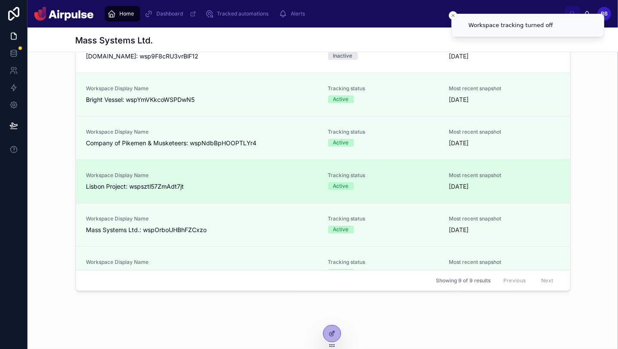
click at [257, 180] on div "Workspace Display Name [GEOGRAPHIC_DATA] Project: wspsztl57ZmAdt7jt" at bounding box center [202, 181] width 232 height 19
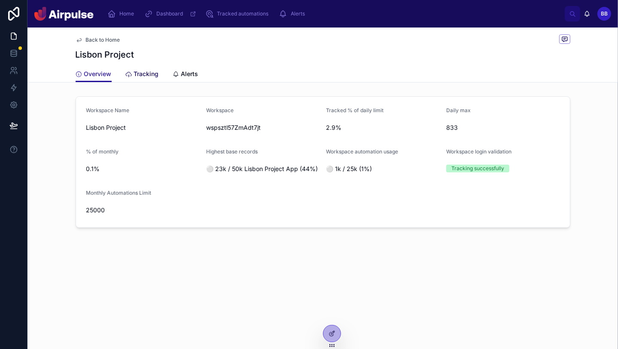
click at [142, 78] on span "Tracking" at bounding box center [146, 74] width 25 height 9
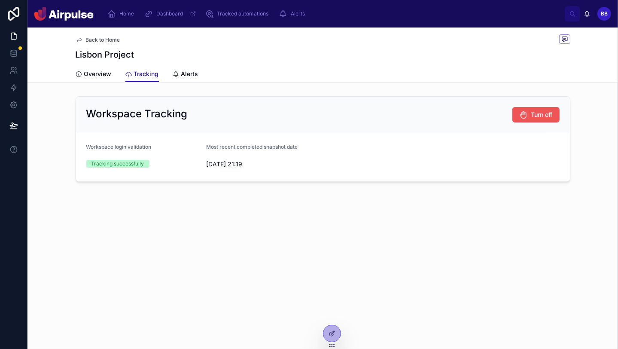
click at [309, 112] on span "Turn off" at bounding box center [542, 114] width 21 height 9
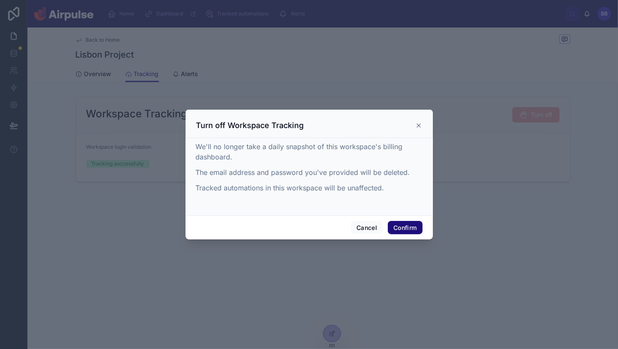
click at [309, 224] on button "Confirm" at bounding box center [405, 228] width 34 height 14
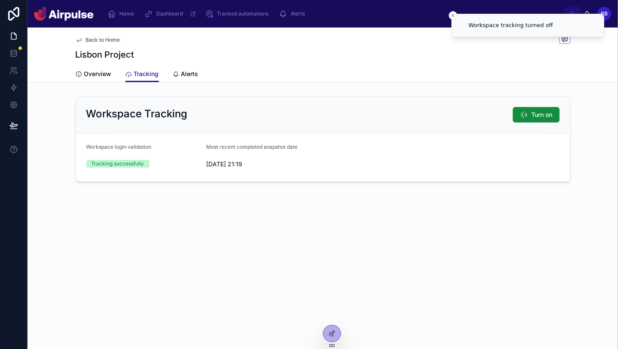
click at [110, 45] on div "Back to Home" at bounding box center [323, 39] width 495 height 11
click at [100, 37] on span "Back to Home" at bounding box center [103, 40] width 34 height 7
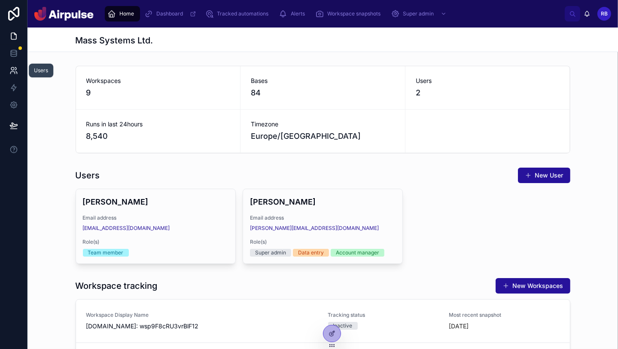
click at [21, 70] on link at bounding box center [13, 70] width 27 height 17
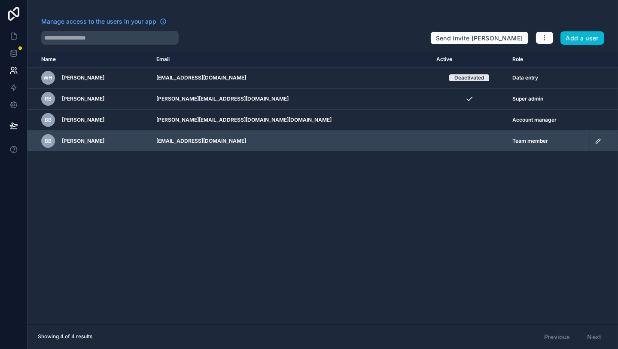
click at [595, 141] on icon "scrollable content" at bounding box center [598, 141] width 7 height 7
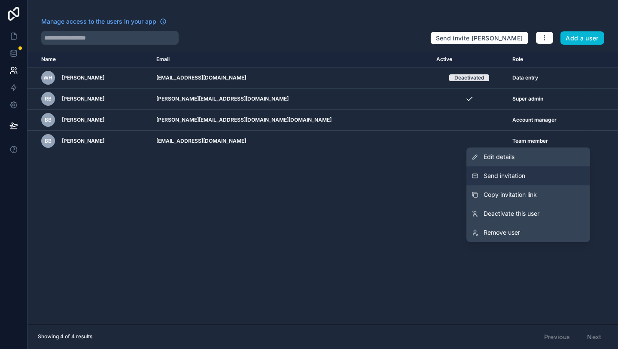
click at [518, 176] on span "Send invitation" at bounding box center [505, 175] width 42 height 9
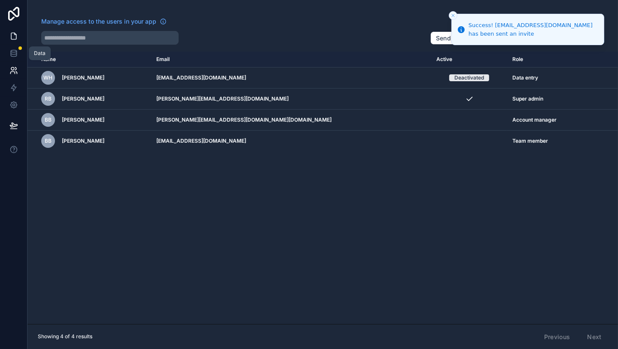
click at [8, 38] on link at bounding box center [13, 36] width 27 height 17
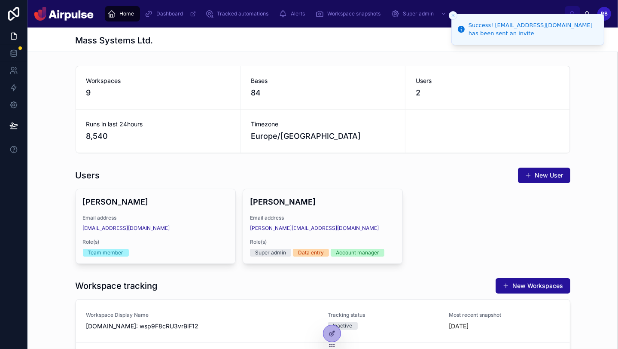
click at [452, 16] on line "Close toast" at bounding box center [453, 15] width 3 height 3
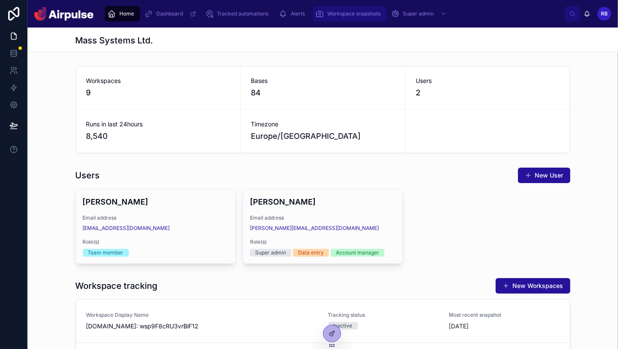
click at [364, 16] on span "Workspace snapshots" at bounding box center [353, 13] width 53 height 7
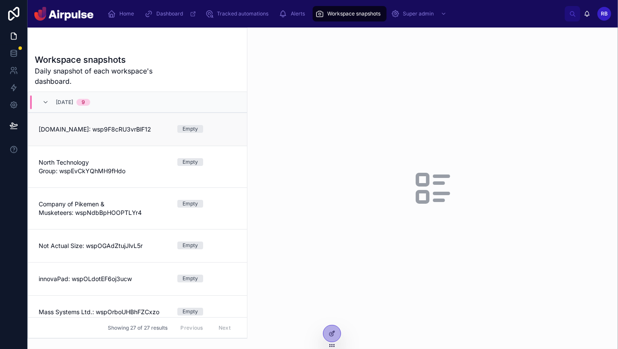
click at [87, 145] on link "Affluent.co: wsp9F8cRU3vrBlF12 Empty" at bounding box center [137, 129] width 219 height 33
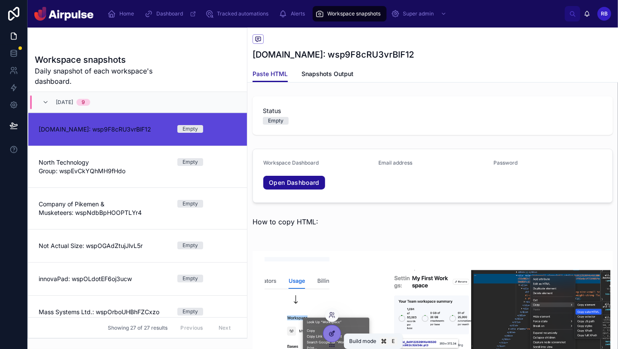
click at [333, 337] on div at bounding box center [332, 333] width 17 height 16
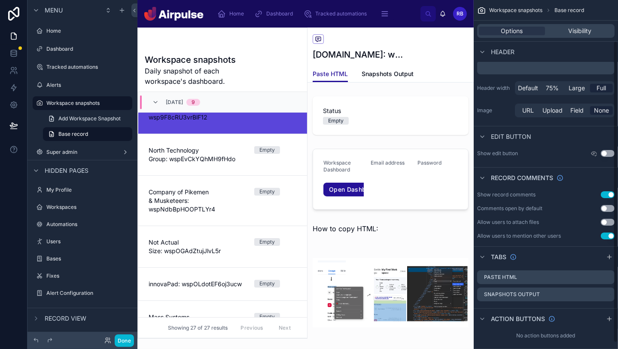
scroll to position [54, 0]
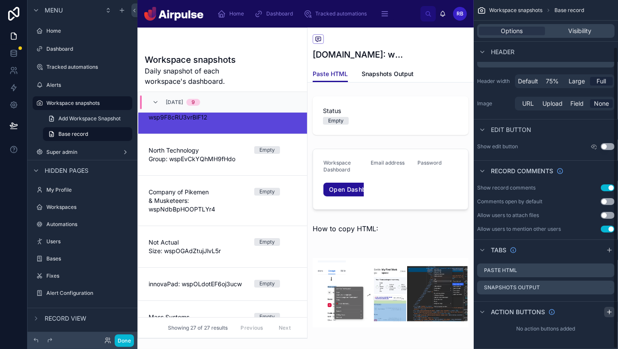
click at [610, 312] on icon "scrollable content" at bounding box center [610, 312] width 0 height 4
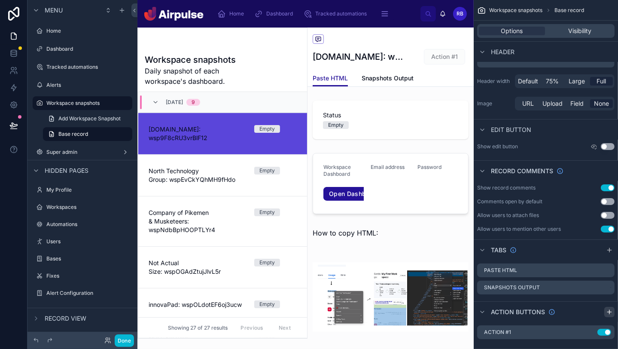
scroll to position [21, 0]
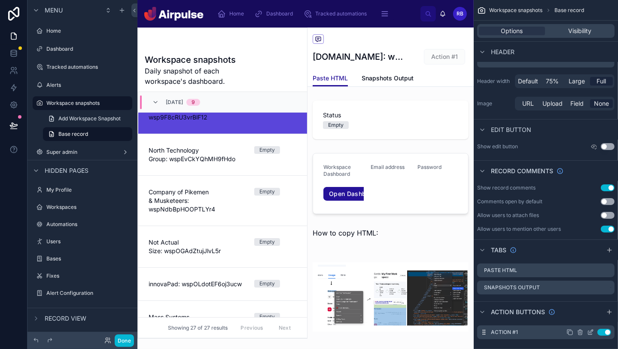
click at [592, 333] on icon "scrollable content" at bounding box center [591, 333] width 4 height 4
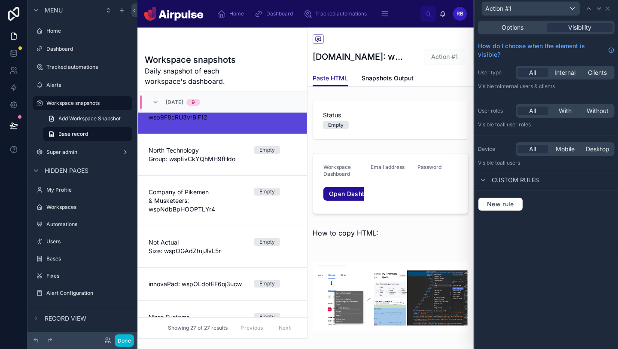
click at [516, 32] on div "Options Visibility" at bounding box center [546, 28] width 137 height 14
click at [522, 26] on span "Options" at bounding box center [513, 27] width 22 height 9
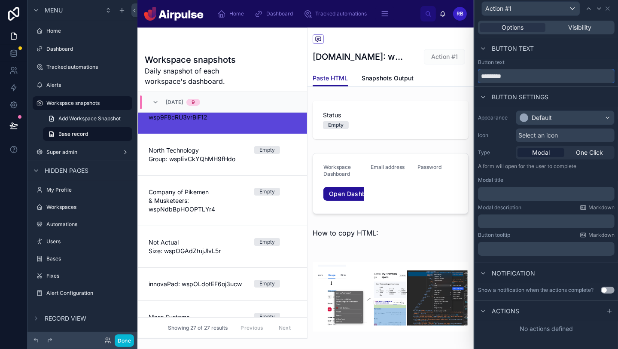
click at [554, 73] on input "*********" at bounding box center [546, 76] width 137 height 14
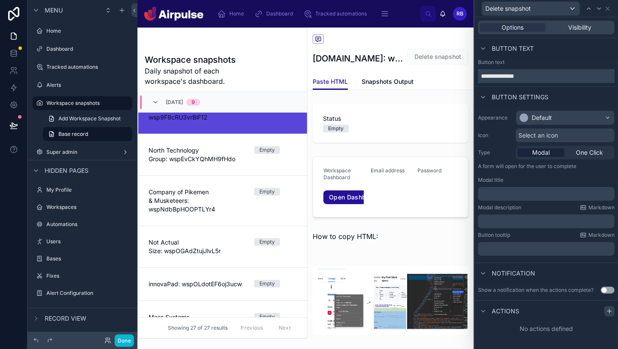
type input "**********"
click at [610, 314] on icon at bounding box center [609, 311] width 7 height 7
click at [556, 341] on div "Select a type" at bounding box center [546, 346] width 129 height 14
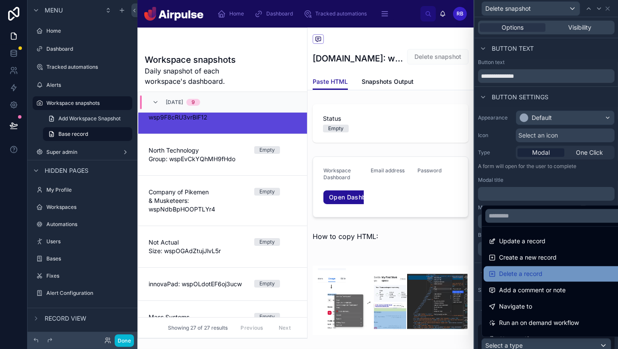
click at [538, 269] on span "Delete a record" at bounding box center [520, 274] width 43 height 10
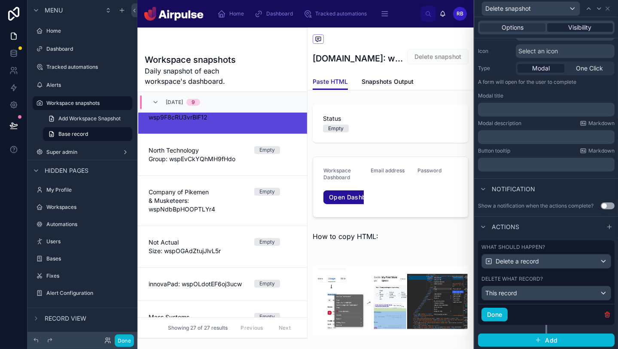
click at [596, 30] on div "Visibility" at bounding box center [580, 27] width 66 height 9
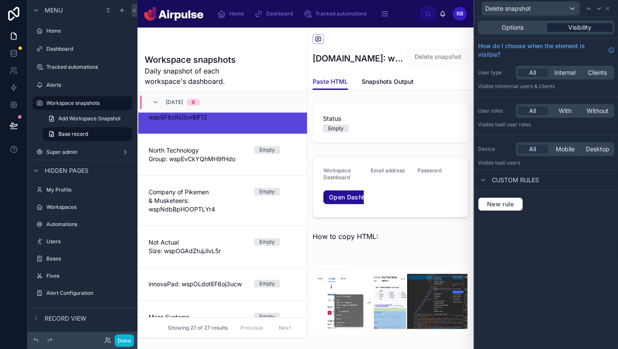
scroll to position [0, 0]
click at [514, 200] on span "New rule" at bounding box center [501, 204] width 34 height 8
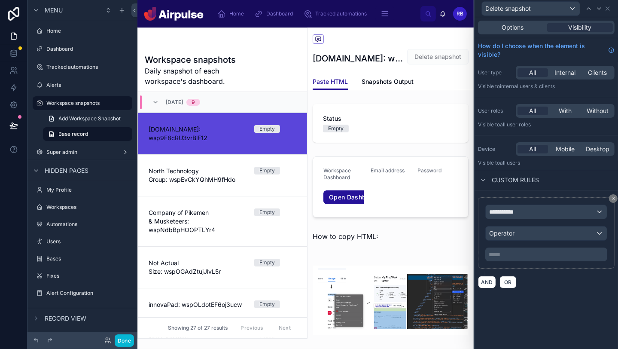
scroll to position [21, 0]
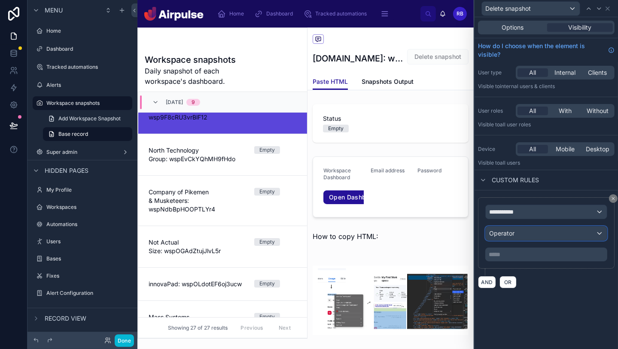
click at [545, 235] on div "Operator" at bounding box center [546, 233] width 121 height 14
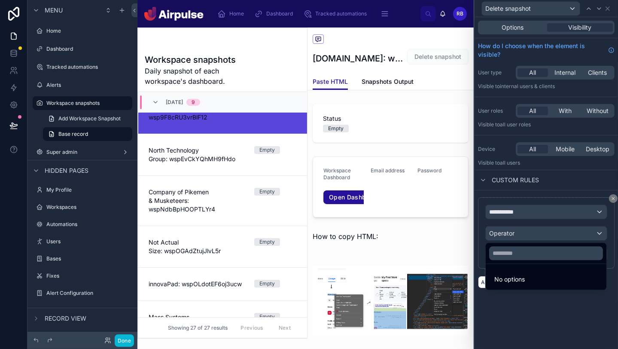
click at [545, 214] on div at bounding box center [547, 174] width 144 height 349
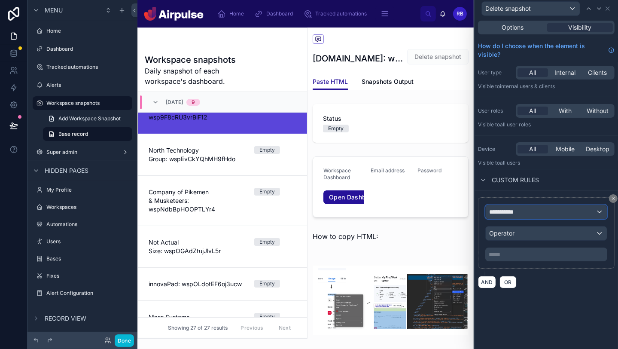
click at [536, 211] on div "**********" at bounding box center [546, 212] width 121 height 14
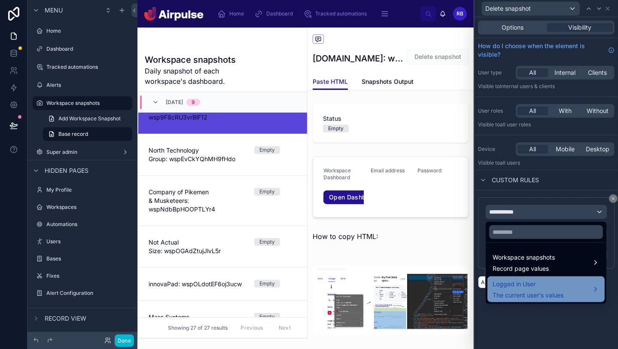
click at [539, 285] on span "Logged in User" at bounding box center [528, 284] width 71 height 10
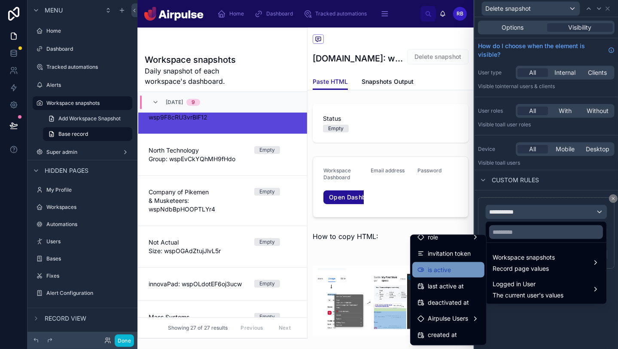
scroll to position [128, 0]
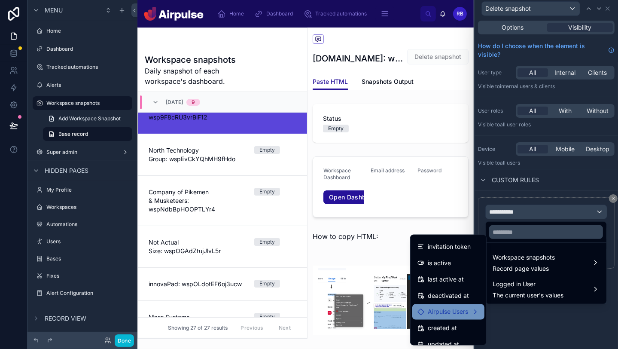
click at [449, 312] on span "Airpulse Users" at bounding box center [448, 312] width 40 height 10
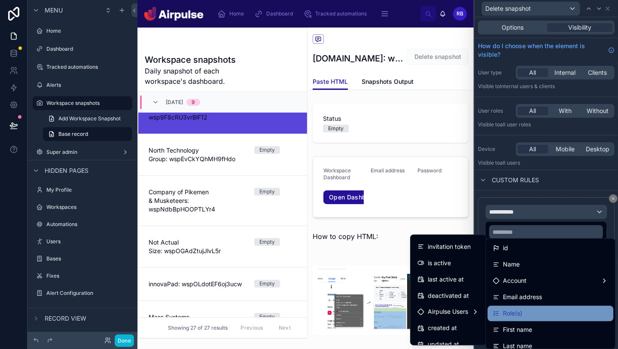
click at [530, 318] on div "Role(s)" at bounding box center [551, 313] width 126 height 15
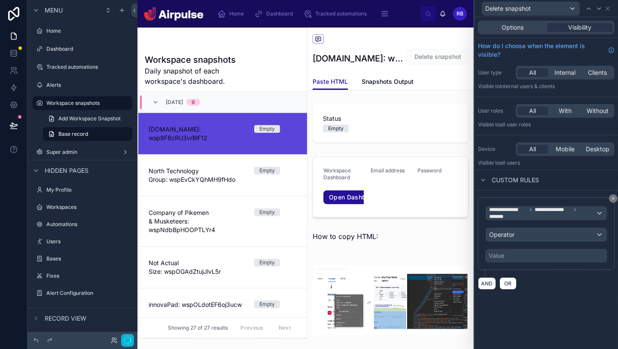
scroll to position [21, 0]
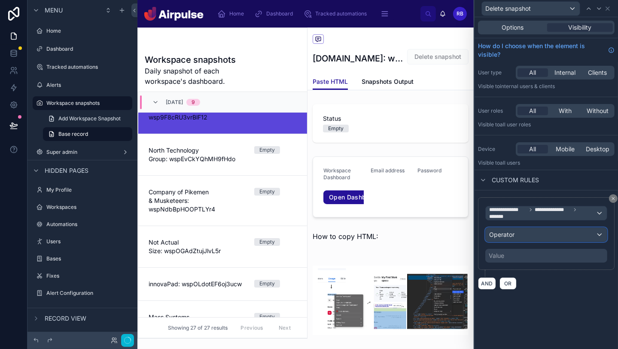
click at [536, 238] on div "Operator" at bounding box center [546, 235] width 121 height 14
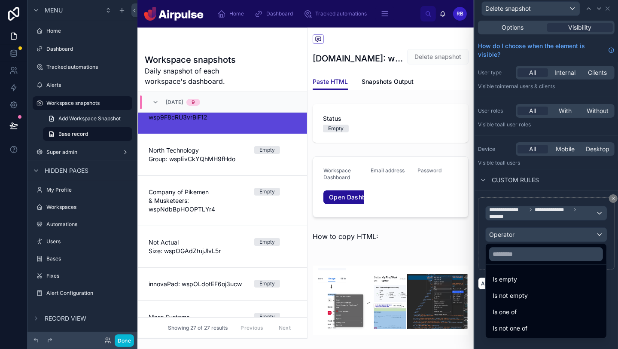
click at [512, 309] on span "Is one of" at bounding box center [505, 312] width 24 height 10
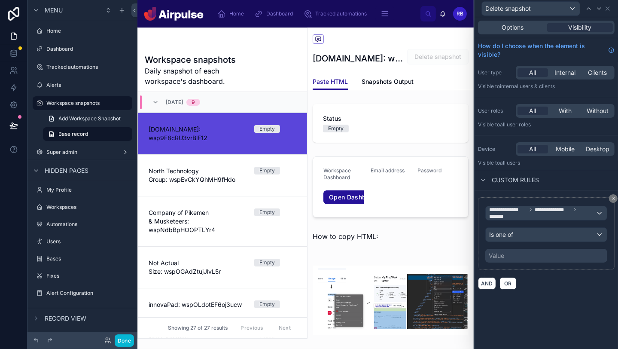
click at [534, 242] on div "**********" at bounding box center [547, 234] width 122 height 58
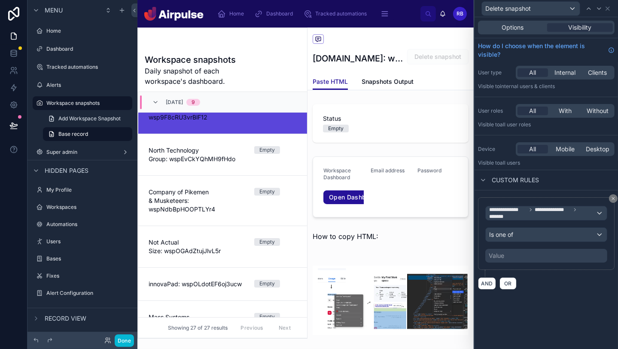
click at [527, 252] on div "Value" at bounding box center [547, 256] width 122 height 14
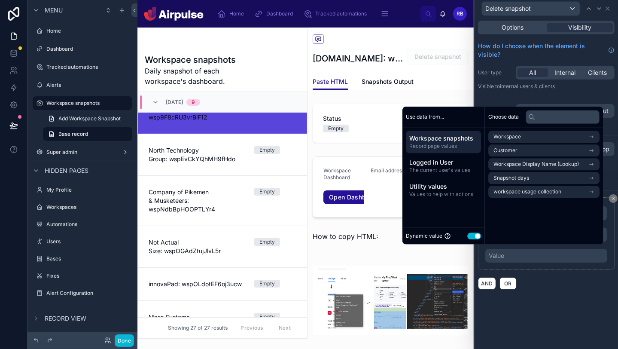
click at [471, 236] on button "Use setting" at bounding box center [475, 235] width 14 height 7
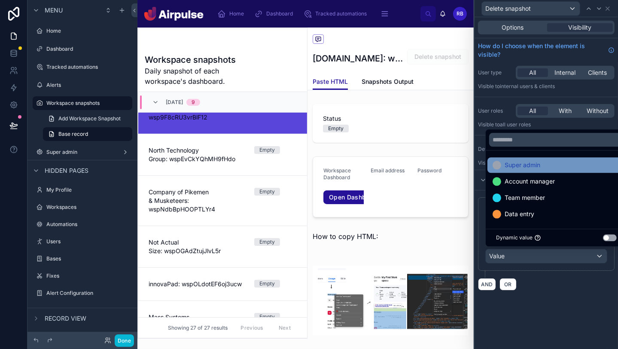
click at [511, 161] on span "Super admin" at bounding box center [523, 165] width 36 height 10
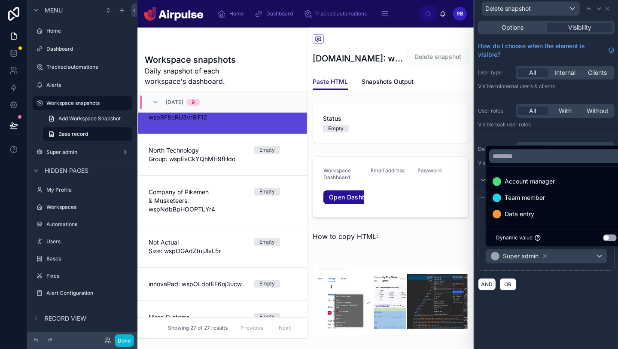
click at [527, 297] on div "**********" at bounding box center [547, 183] width 144 height 332
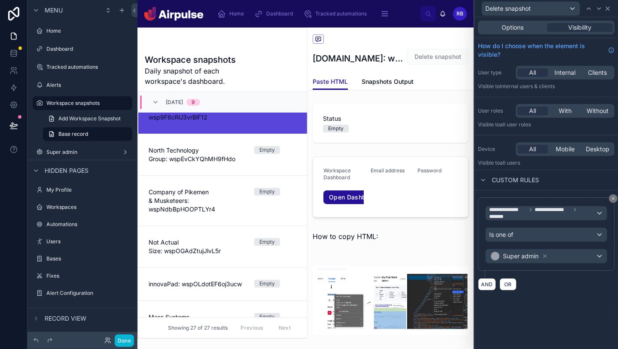
click at [610, 11] on icon at bounding box center [608, 8] width 7 height 7
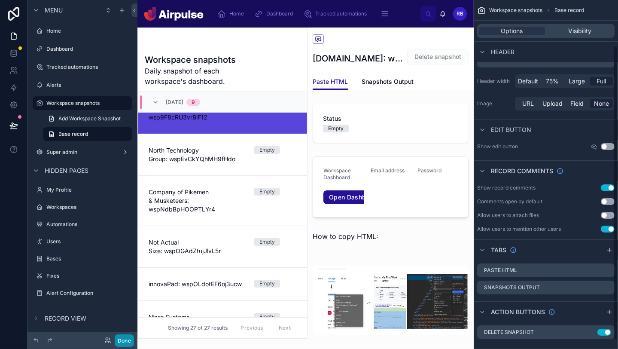
click at [125, 340] on button "Done" at bounding box center [124, 340] width 19 height 12
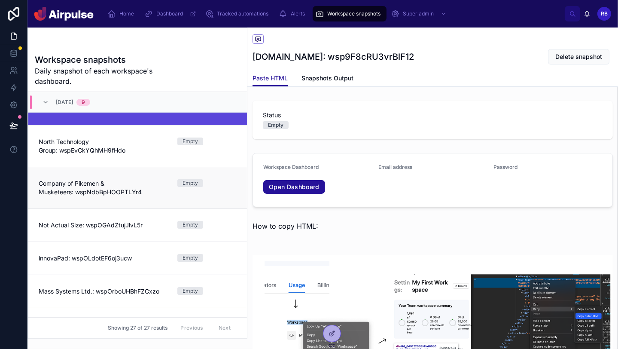
scroll to position [0, 0]
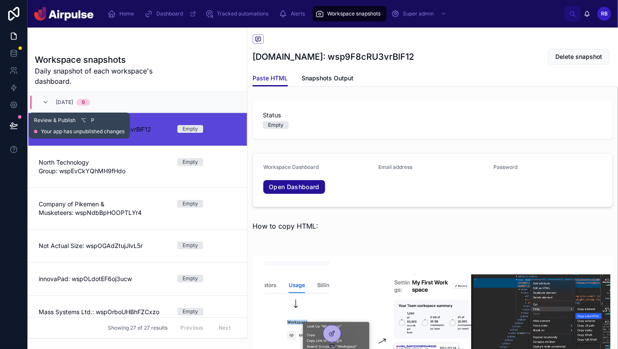
click at [8, 125] on button at bounding box center [13, 125] width 19 height 24
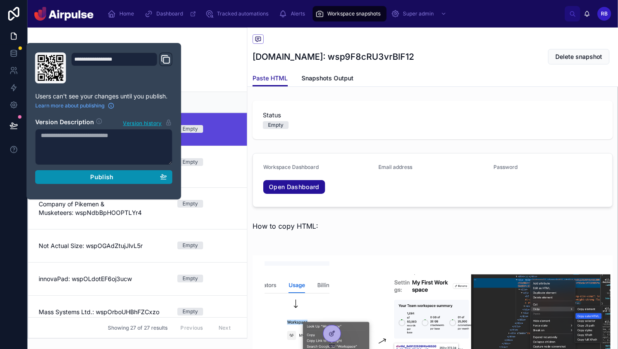
click at [83, 176] on div "Publish" at bounding box center [104, 177] width 126 height 8
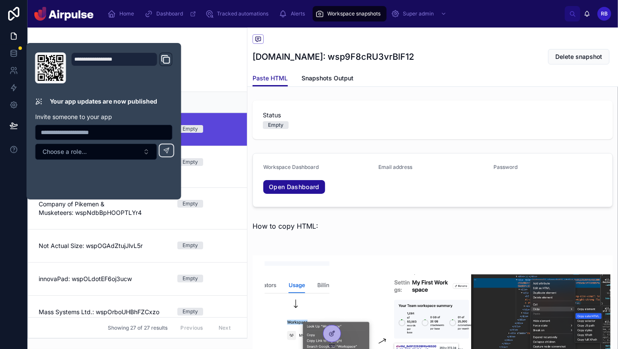
scroll to position [21, 0]
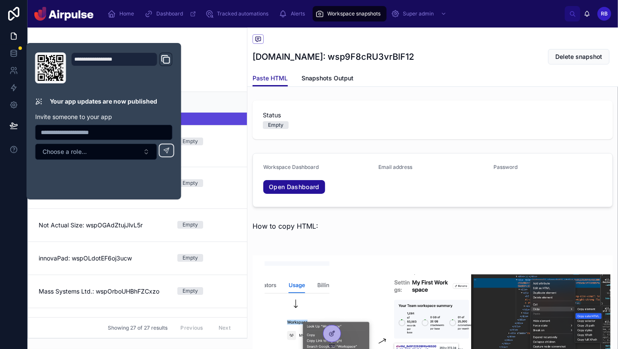
click at [490, 67] on div "Workspace snapshots Affluent.co: wsp9F8cRU3vrBlF12 Delete snapshot" at bounding box center [433, 49] width 361 height 43
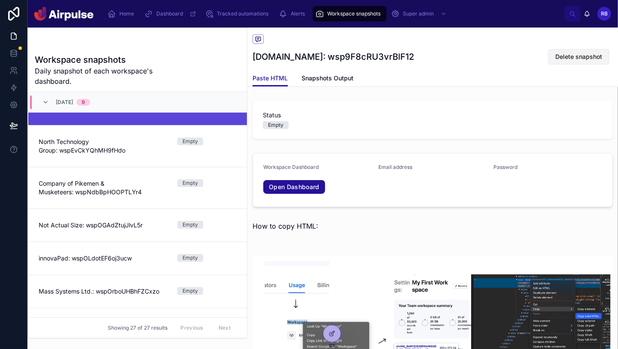
click at [572, 61] on span "Delete snapshot" at bounding box center [579, 56] width 47 height 9
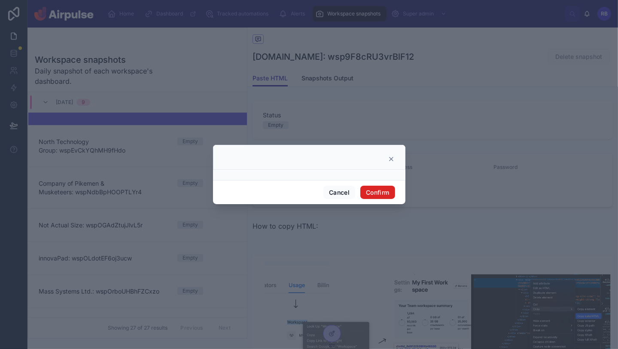
click at [379, 189] on button "Confirm" at bounding box center [378, 193] width 34 height 14
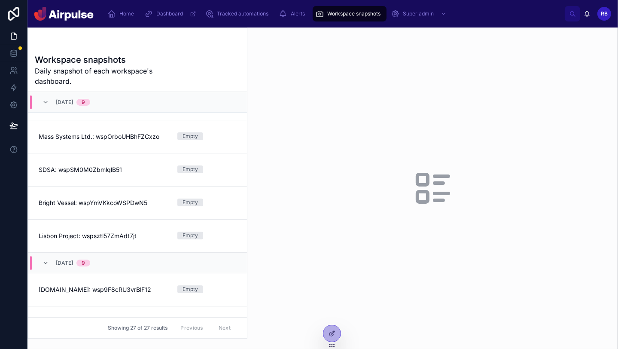
scroll to position [175, 0]
click at [148, 228] on link "Lisbon Project: wspsztl57ZmAdt7jt Empty" at bounding box center [137, 235] width 219 height 33
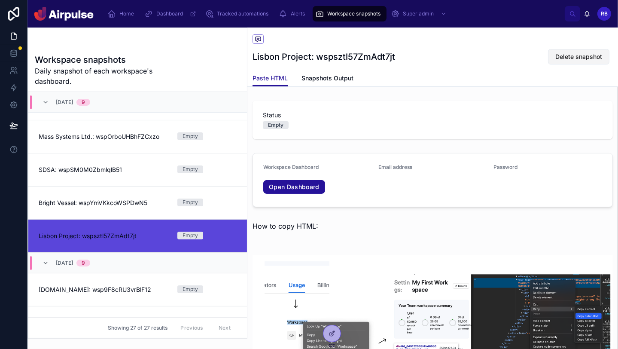
click at [578, 64] on button "Delete snapshot" at bounding box center [578, 56] width 61 height 15
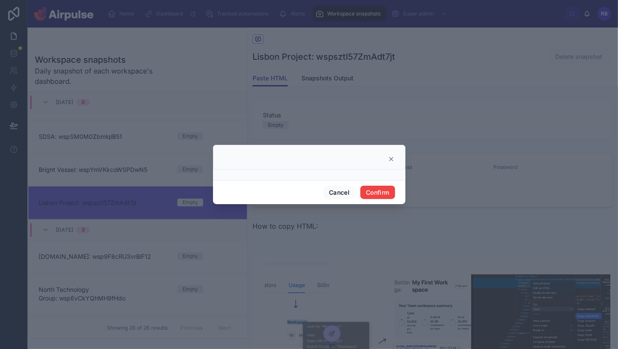
scroll to position [175, 0]
click at [378, 193] on button "Confirm" at bounding box center [378, 193] width 34 height 14
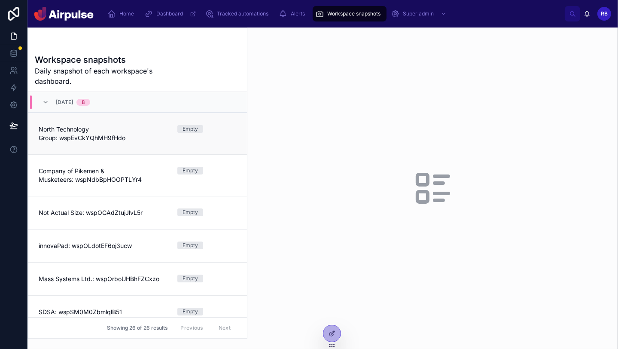
click at [107, 133] on span "North Technology Group: wspEvCkYQhMH9fHdo" at bounding box center [103, 133] width 128 height 17
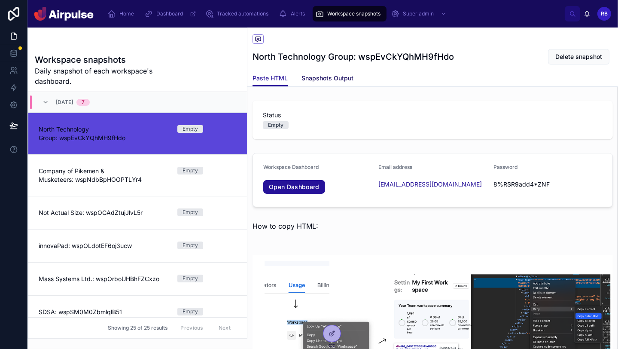
click at [324, 71] on link "Snapshots Output" at bounding box center [328, 78] width 52 height 17
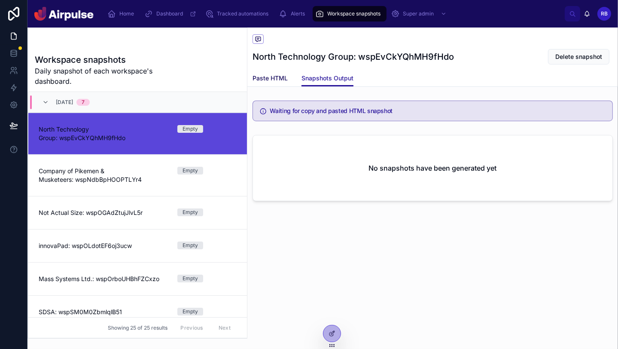
click at [275, 78] on span "Paste HTML" at bounding box center [270, 78] width 35 height 9
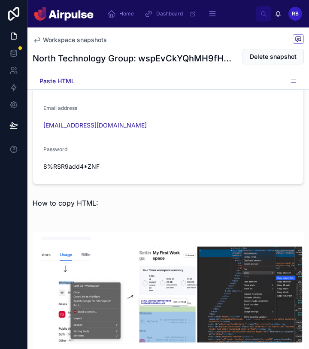
scroll to position [285, 0]
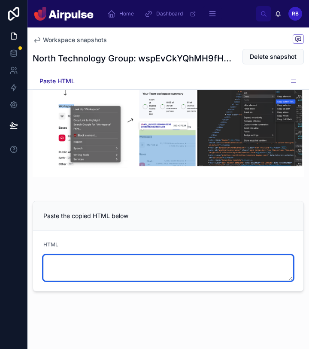
click at [106, 267] on textarea at bounding box center [168, 268] width 250 height 26
paste textarea "**********"
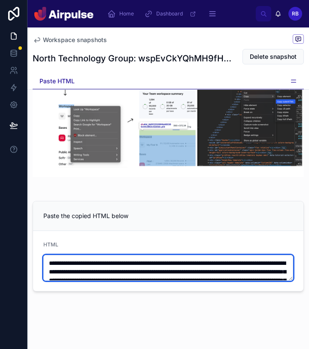
scroll to position [455, 0]
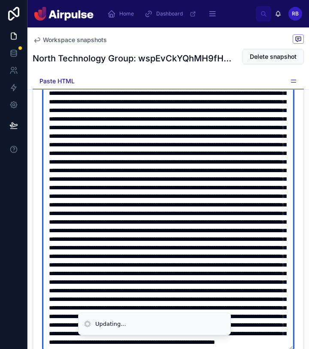
type textarea "**********"
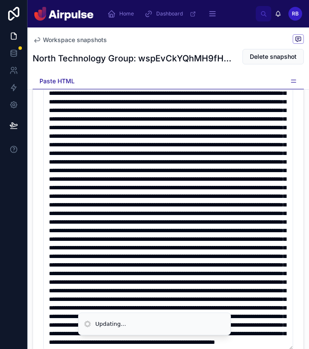
click at [62, 46] on div "Workspace snapshots North Technology Group: wspEvCkYQhMH9fHdo Delete snapshot" at bounding box center [169, 51] width 272 height 46
click at [64, 43] on span "Workspace snapshots" at bounding box center [75, 40] width 64 height 9
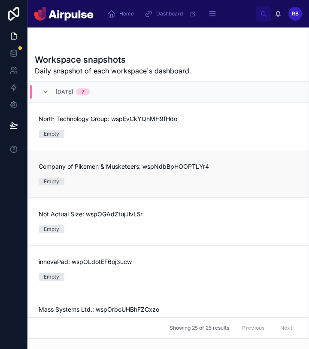
click at [126, 193] on link "Company of Pikemen & Musketeers: wspNdbBpHOOPTLYr4 Empty" at bounding box center [168, 174] width 281 height 48
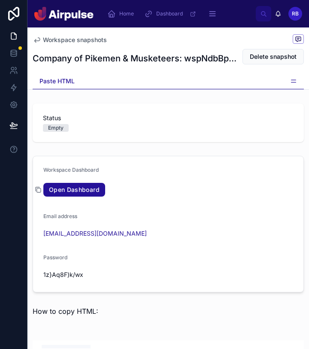
click at [39, 190] on icon at bounding box center [38, 189] width 7 height 7
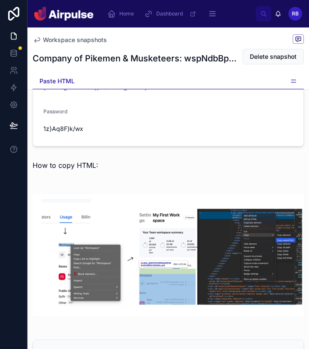
scroll to position [285, 0]
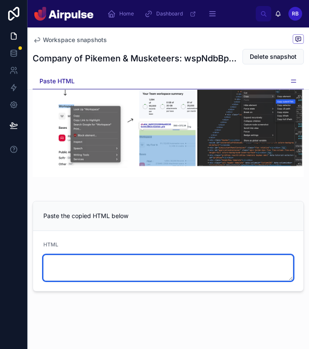
click at [107, 273] on textarea at bounding box center [168, 268] width 250 height 26
paste textarea "**********"
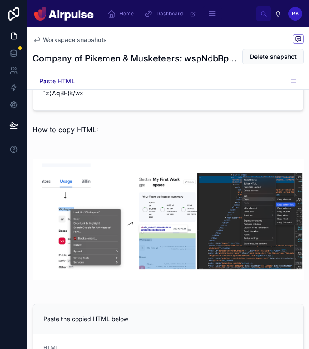
scroll to position [0, 0]
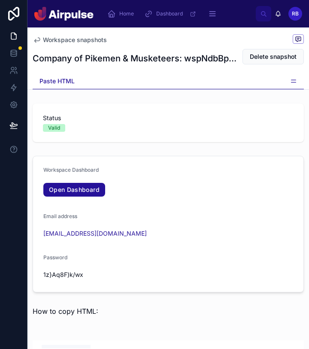
type textarea "**********"
click at [289, 79] on div "Paste HTML" at bounding box center [169, 81] width 272 height 16
click at [293, 80] on icon at bounding box center [294, 80] width 5 height 0
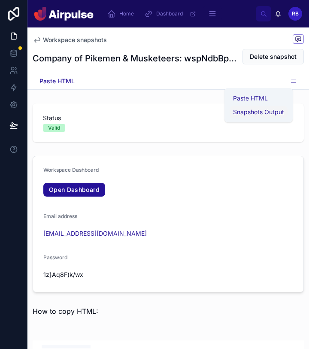
click at [259, 112] on span "Snapshots Output" at bounding box center [258, 112] width 51 height 9
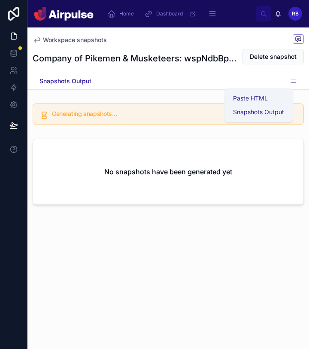
click at [180, 83] on div "Snapshots Output" at bounding box center [169, 81] width 272 height 16
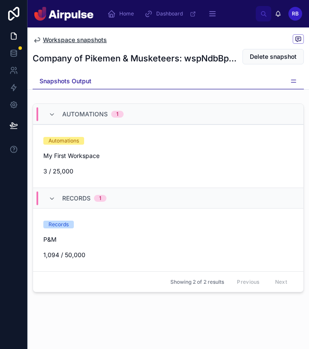
click at [87, 41] on span "Workspace snapshots" at bounding box center [75, 40] width 64 height 9
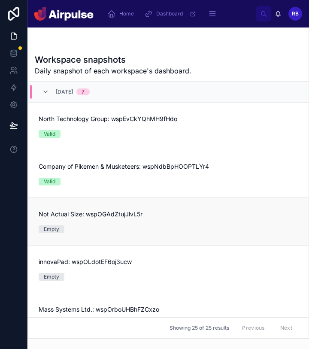
click at [146, 224] on div "Not Actual Size: wspOGAdZtujJlvL5r Empty" at bounding box center [169, 221] width 260 height 23
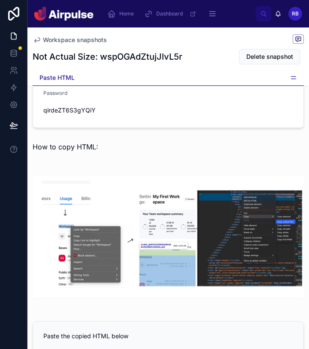
scroll to position [281, 0]
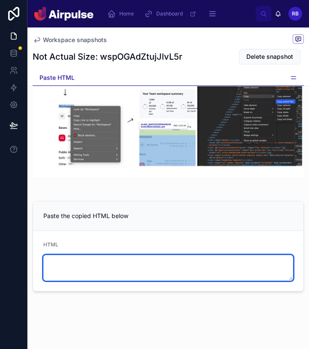
click at [169, 268] on textarea at bounding box center [168, 268] width 250 height 26
paste textarea "**********"
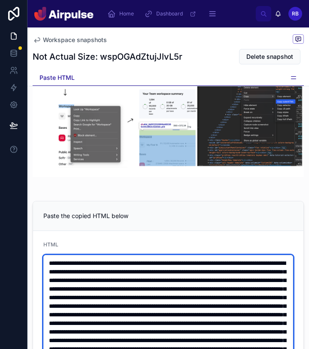
scroll to position [452, 0]
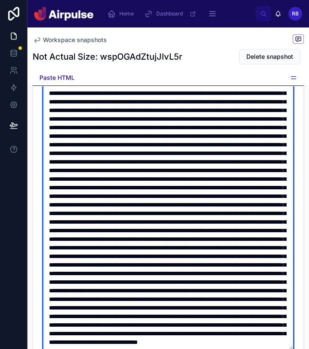
type textarea "**********"
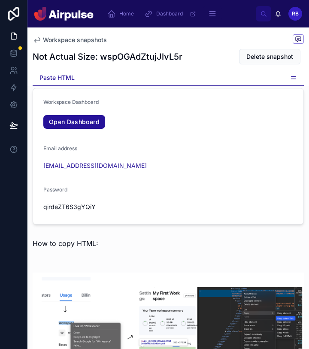
scroll to position [0, 0]
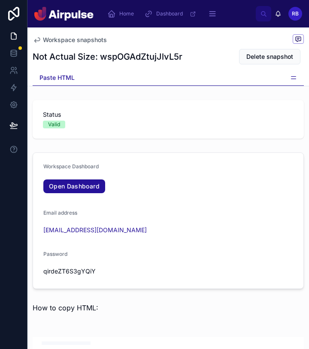
click at [217, 69] on div "Workspace snapshots Not Actual Size: wspOGAdZtujJlvL5r Delete snapshot" at bounding box center [169, 49] width 272 height 43
click at [238, 82] on div "Paste HTML" at bounding box center [169, 78] width 272 height 16
click at [291, 72] on div "Paste HTML" at bounding box center [169, 78] width 272 height 16
click at [292, 77] on icon at bounding box center [293, 77] width 7 height 7
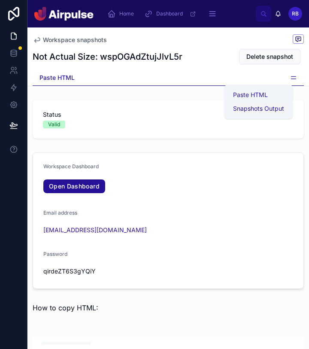
click at [238, 109] on span "Snapshots Output" at bounding box center [258, 108] width 51 height 9
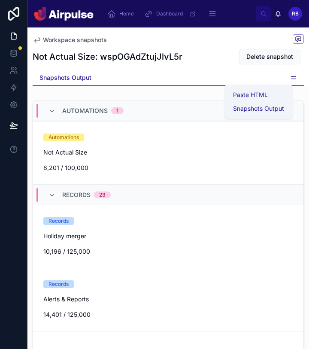
click at [52, 46] on div "Workspace snapshots Not Actual Size: wspOGAdZtujJlvL5r Delete snapshot" at bounding box center [169, 49] width 272 height 43
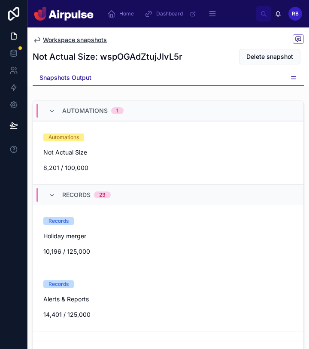
click at [61, 42] on span "Workspace snapshots" at bounding box center [75, 40] width 64 height 9
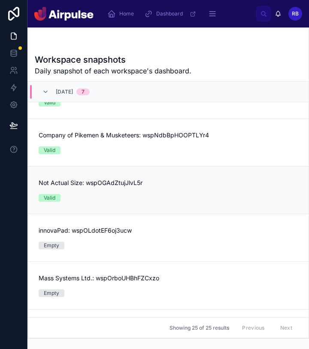
scroll to position [46, 0]
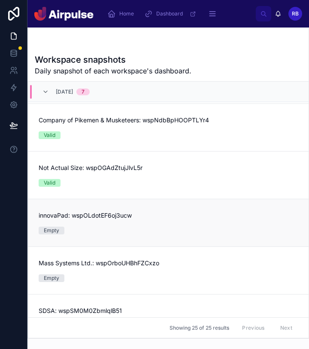
click at [119, 223] on div "innovaPad: wspOLdotEF6oj3ucw Empty" at bounding box center [169, 222] width 260 height 23
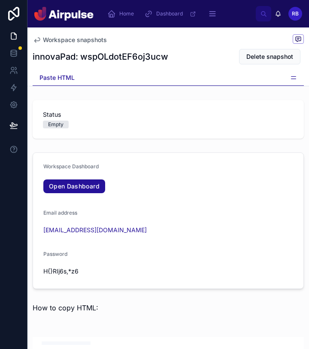
click at [137, 82] on div "Paste HTML" at bounding box center [169, 78] width 272 height 16
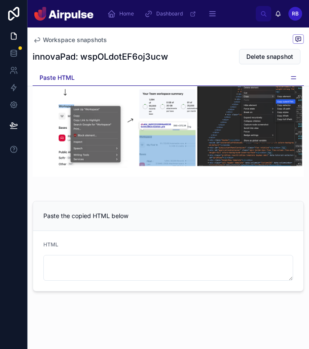
click at [149, 189] on div at bounding box center [169, 116] width 282 height 149
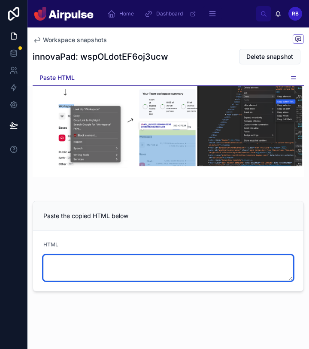
click at [226, 272] on textarea at bounding box center [168, 268] width 250 height 26
paste textarea "**********"
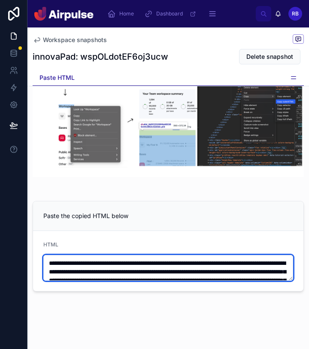
scroll to position [452, 0]
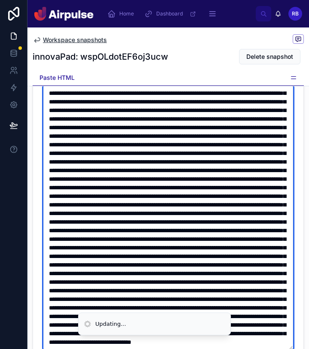
type textarea "**********"
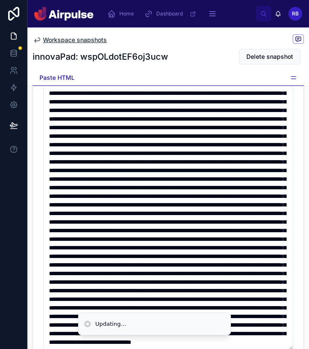
click at [52, 39] on span "Workspace snapshots" at bounding box center [75, 40] width 64 height 9
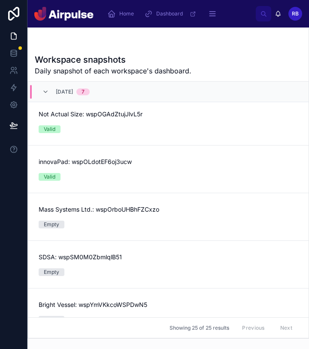
scroll to position [121, 0]
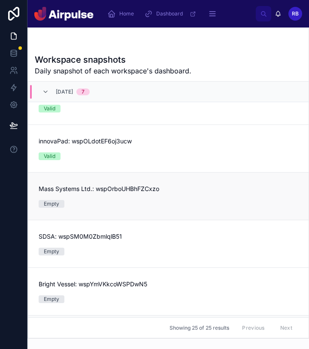
click at [141, 214] on link "Mass Systems Ltd.: wspOrboUHBhFZCxzo Empty" at bounding box center [168, 196] width 281 height 48
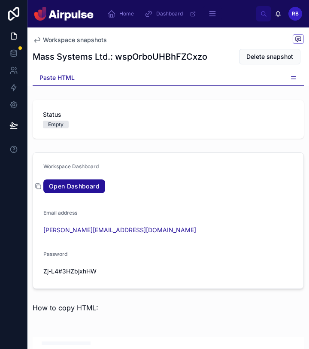
click at [36, 185] on icon at bounding box center [38, 186] width 7 height 7
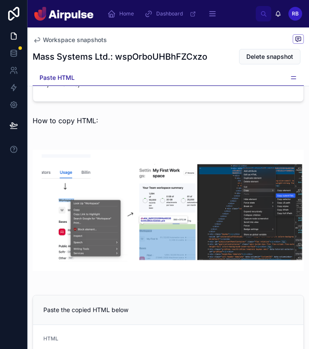
scroll to position [281, 0]
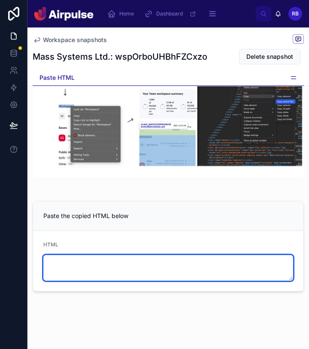
click at [112, 257] on textarea at bounding box center [168, 268] width 250 height 26
paste textarea "**********"
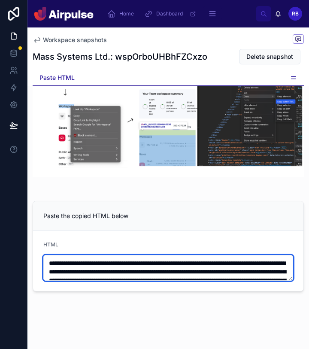
scroll to position [452, 0]
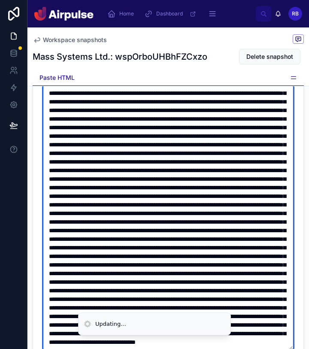
type textarea "**********"
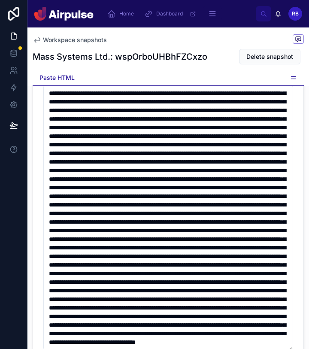
click at [279, 71] on div "Paste HTML" at bounding box center [169, 78] width 272 height 16
click at [291, 79] on icon at bounding box center [293, 77] width 7 height 7
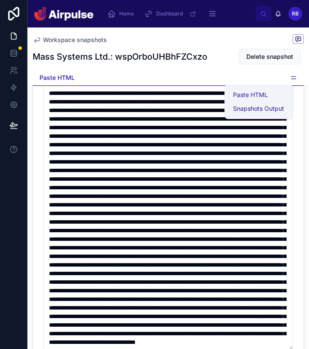
click at [248, 107] on span "Snapshots Output" at bounding box center [258, 108] width 51 height 9
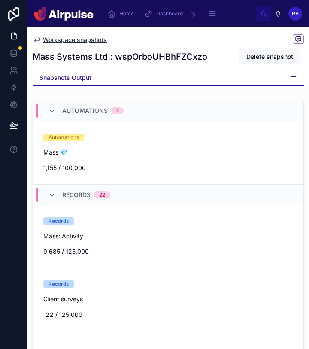
click at [59, 40] on span "Workspace snapshots" at bounding box center [75, 40] width 64 height 9
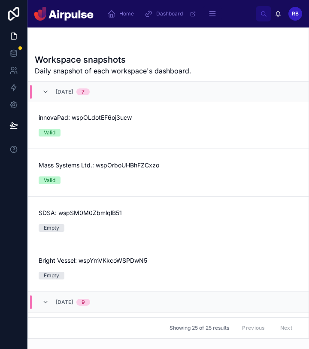
scroll to position [200, 0]
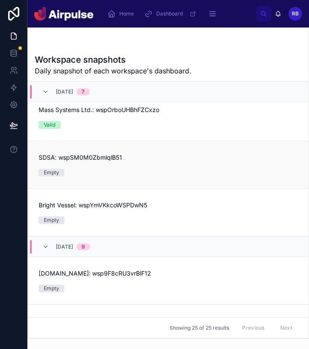
click at [114, 161] on span "SDSA: wspSM0M0ZbmlqlB51" at bounding box center [169, 157] width 260 height 9
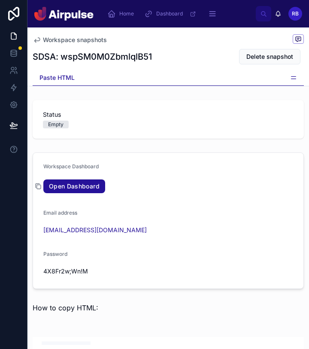
click at [37, 187] on icon at bounding box center [39, 187] width 4 height 4
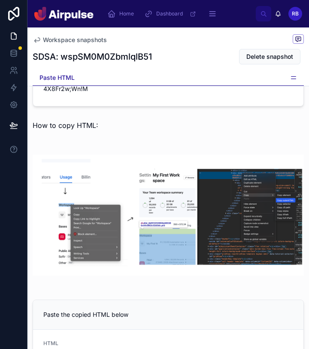
scroll to position [268, 0]
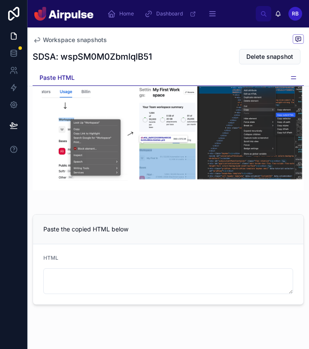
click at [98, 264] on div "HTML" at bounding box center [168, 260] width 250 height 10
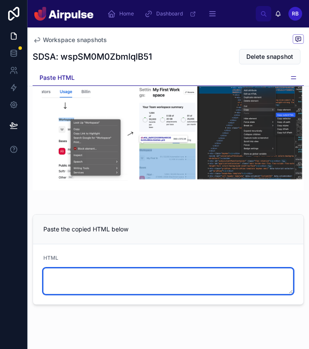
click at [97, 272] on textarea at bounding box center [168, 282] width 250 height 26
paste textarea "**********"
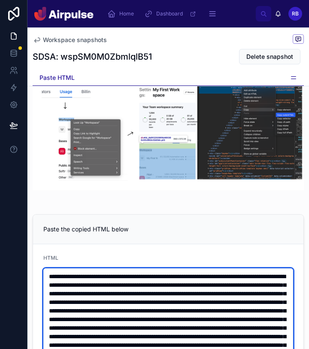
scroll to position [452, 0]
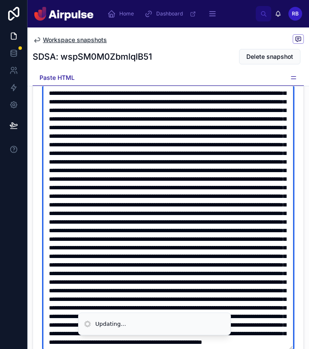
type textarea "**********"
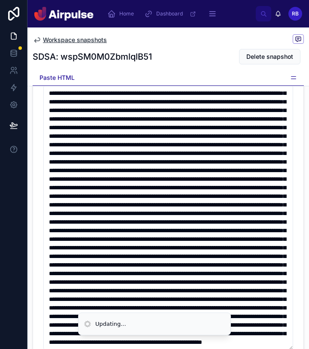
click at [67, 39] on span "Workspace snapshots" at bounding box center [75, 40] width 64 height 9
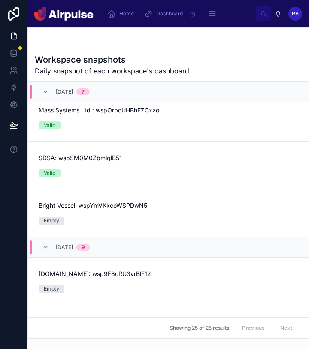
scroll to position [199, 0]
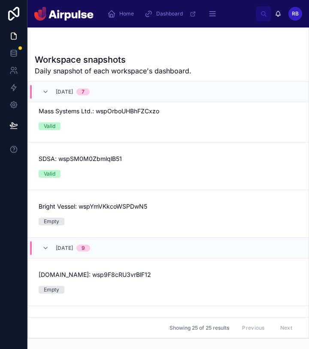
click at [116, 214] on div "Bright Vessel: wspYmVKkcoWSPDwN5 Empty" at bounding box center [169, 213] width 260 height 23
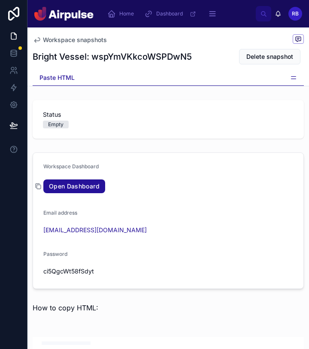
click at [39, 187] on icon at bounding box center [38, 186] width 7 height 7
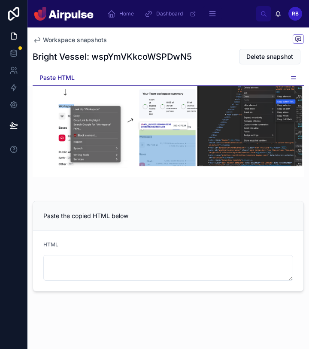
click at [125, 289] on form "HTML" at bounding box center [168, 261] width 271 height 60
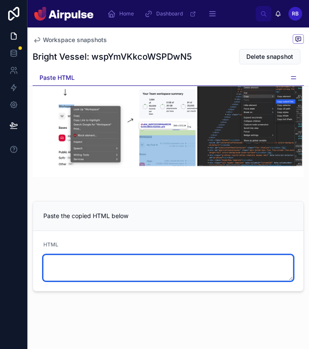
click at [135, 274] on textarea at bounding box center [168, 268] width 250 height 26
paste textarea "**********"
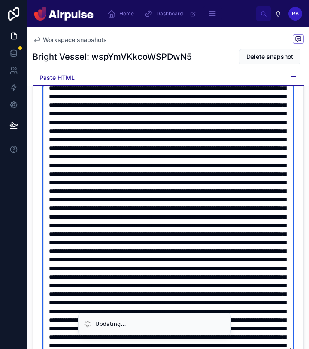
scroll to position [0, 0]
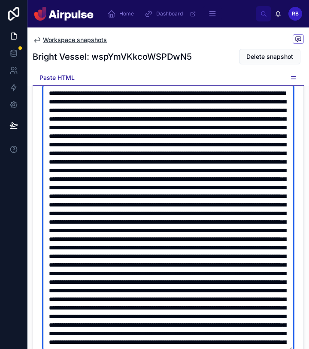
type textarea "**********"
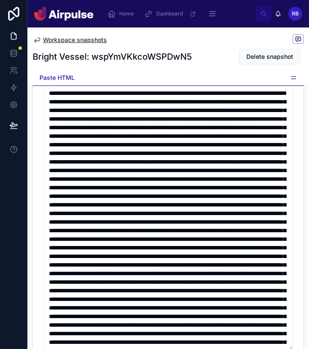
click at [73, 40] on span "Workspace snapshots" at bounding box center [75, 40] width 64 height 9
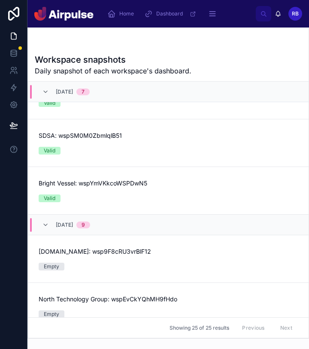
scroll to position [223, 0]
